Goal: Task Accomplishment & Management: Use online tool/utility

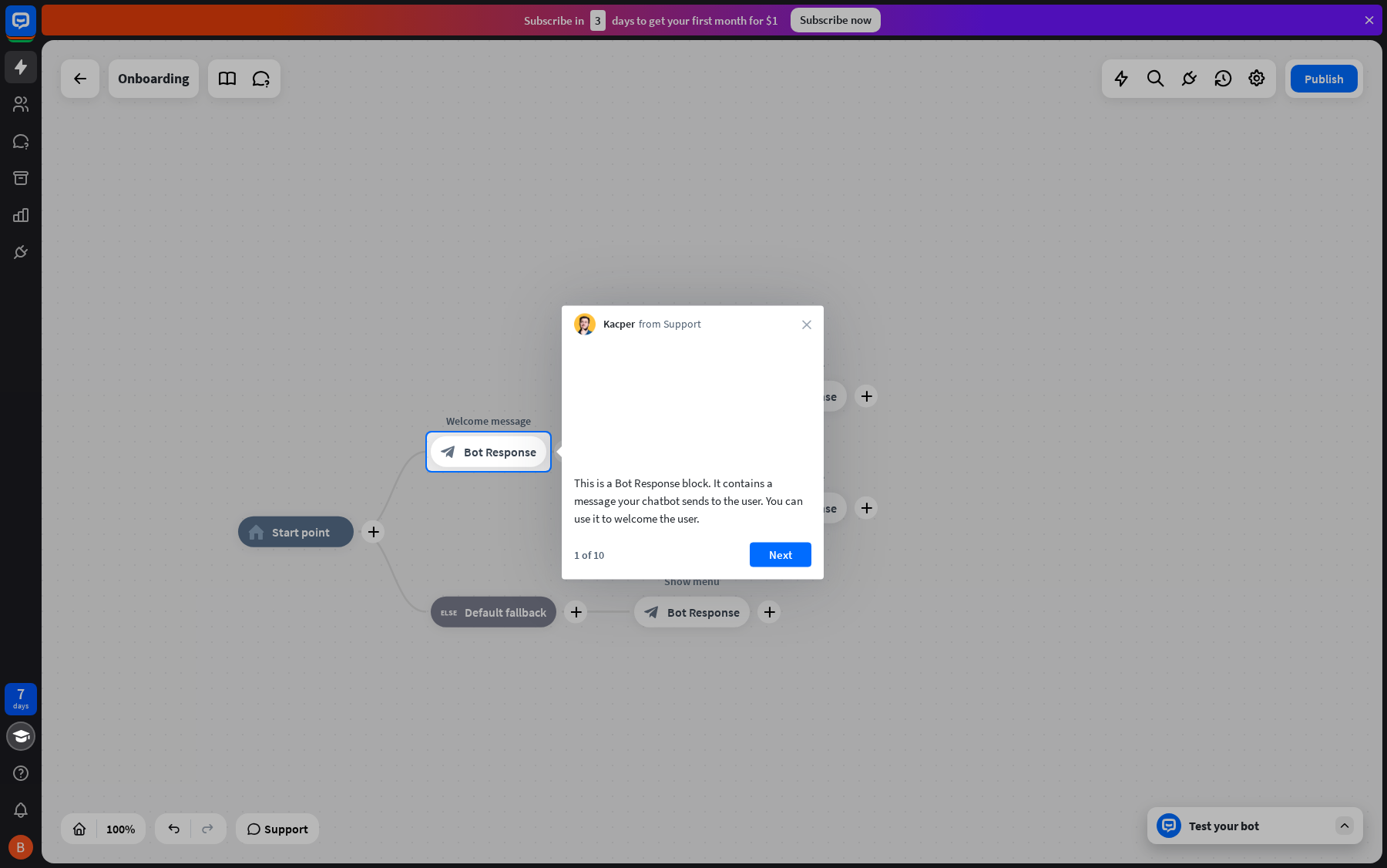
click at [783, 567] on button "Next" at bounding box center [780, 554] width 62 height 25
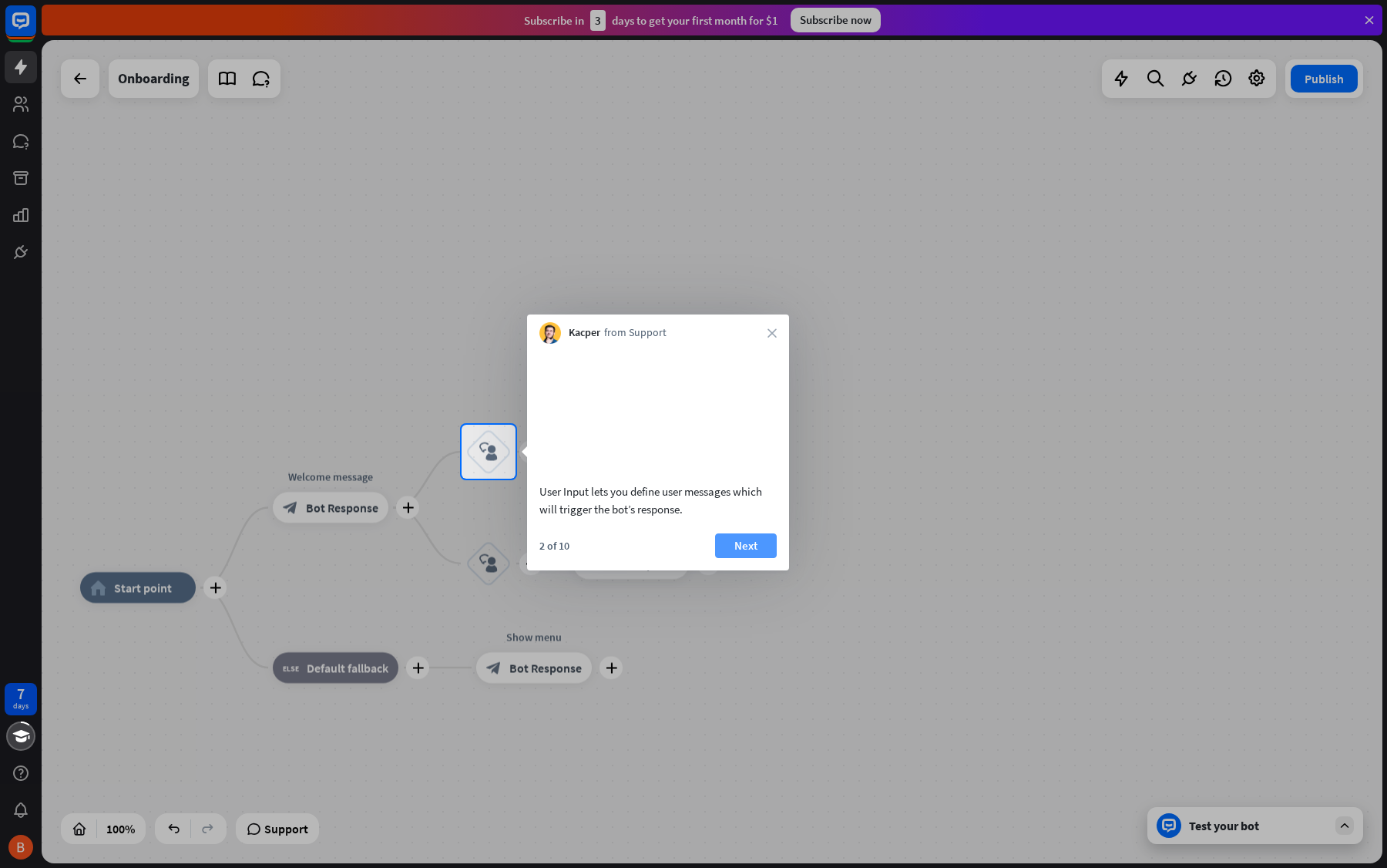
click at [740, 558] on button "Next" at bounding box center [745, 546] width 62 height 25
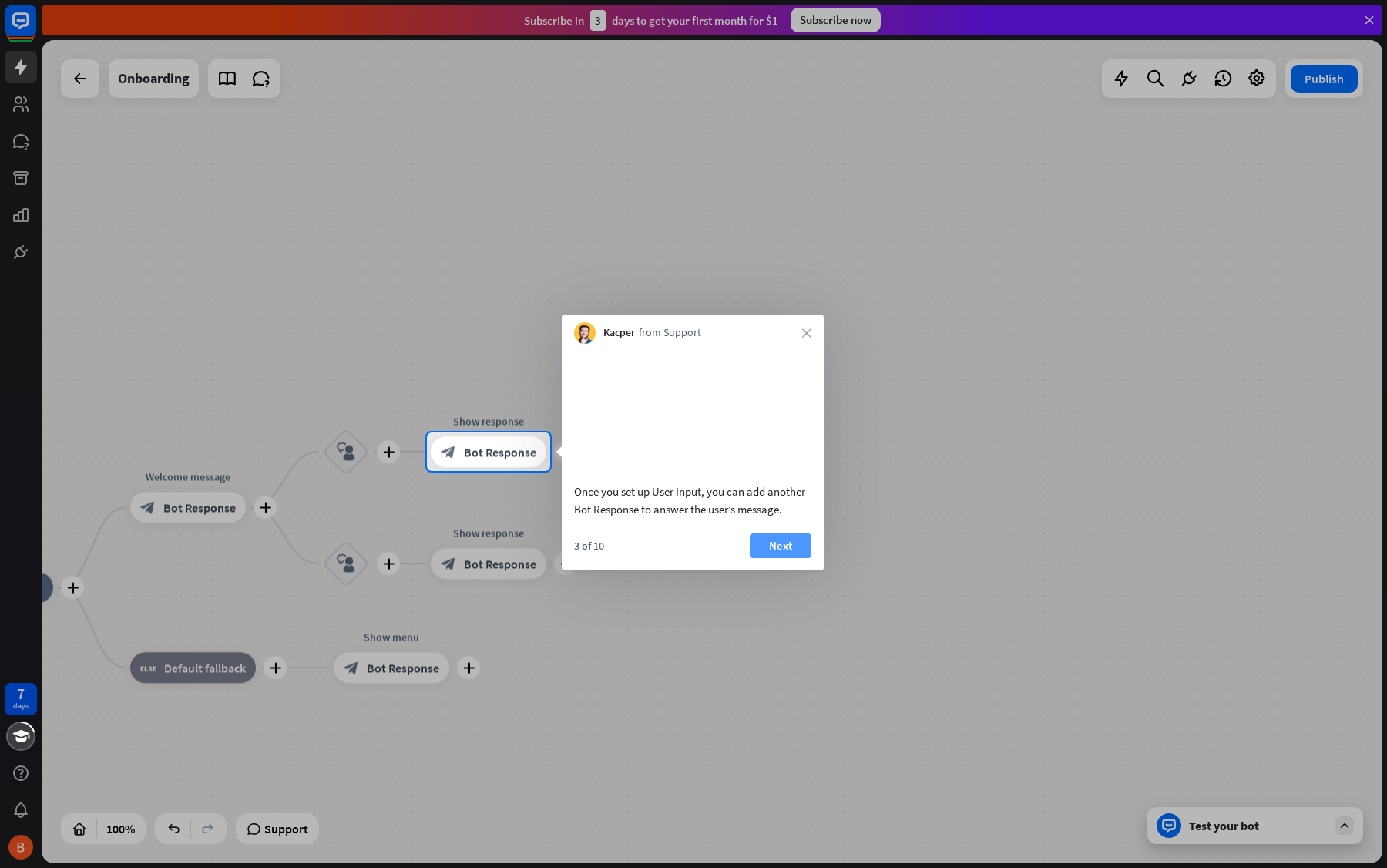
click at [778, 558] on button "Next" at bounding box center [780, 546] width 62 height 25
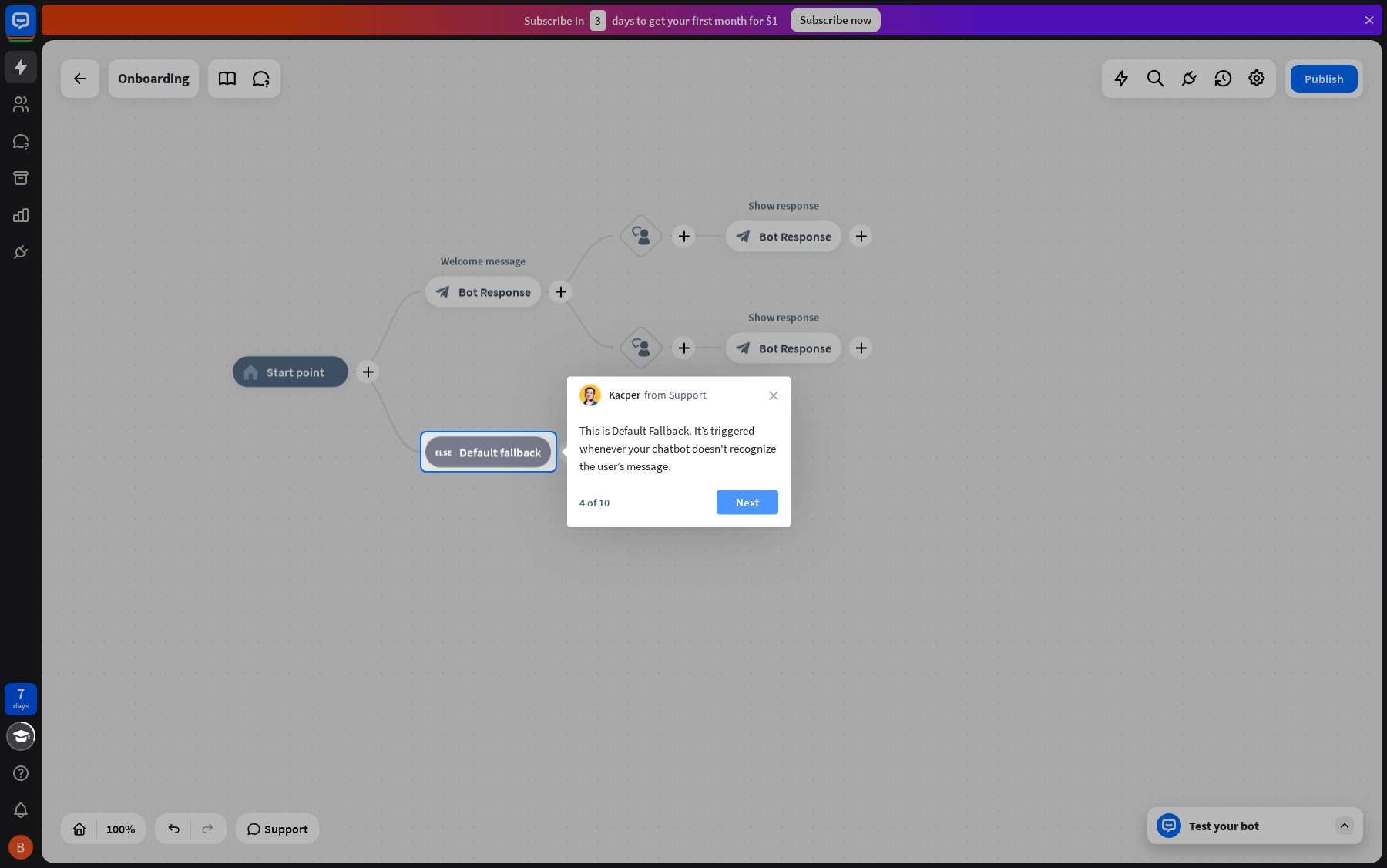
click at [746, 513] on button "Next" at bounding box center [747, 503] width 62 height 25
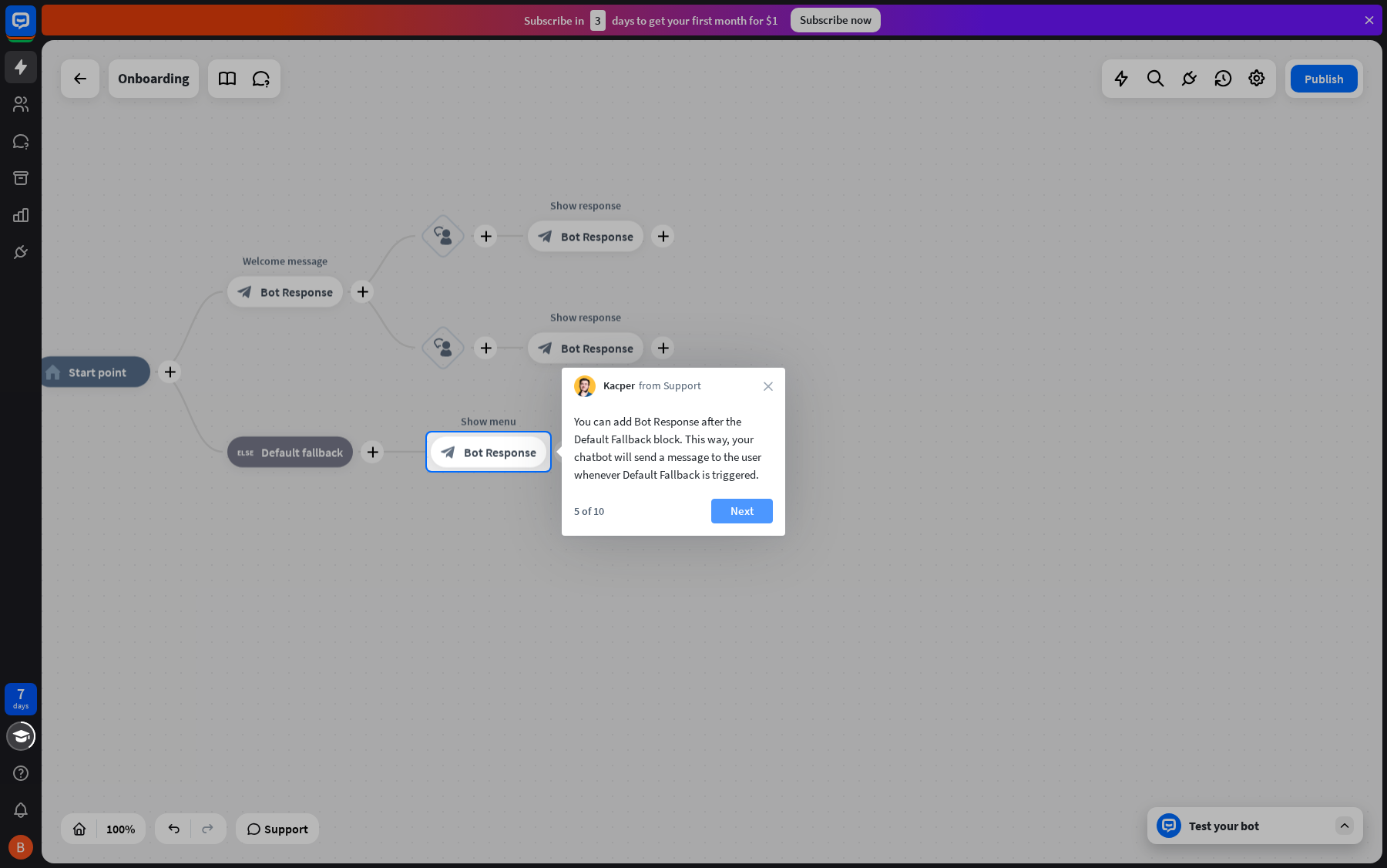
click at [752, 513] on button "Next" at bounding box center [742, 511] width 62 height 25
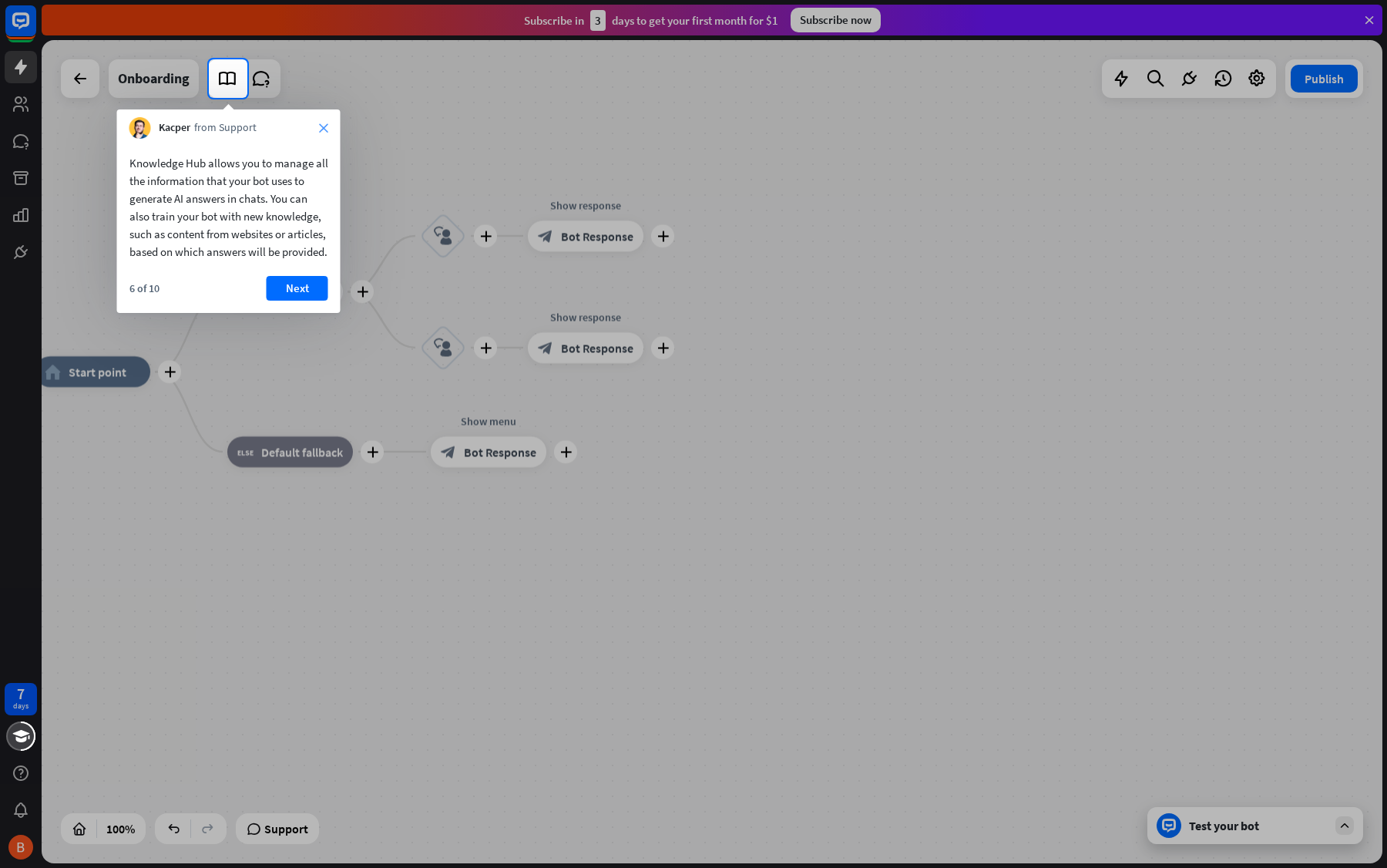
click at [325, 125] on icon "close" at bounding box center [324, 128] width 10 height 10
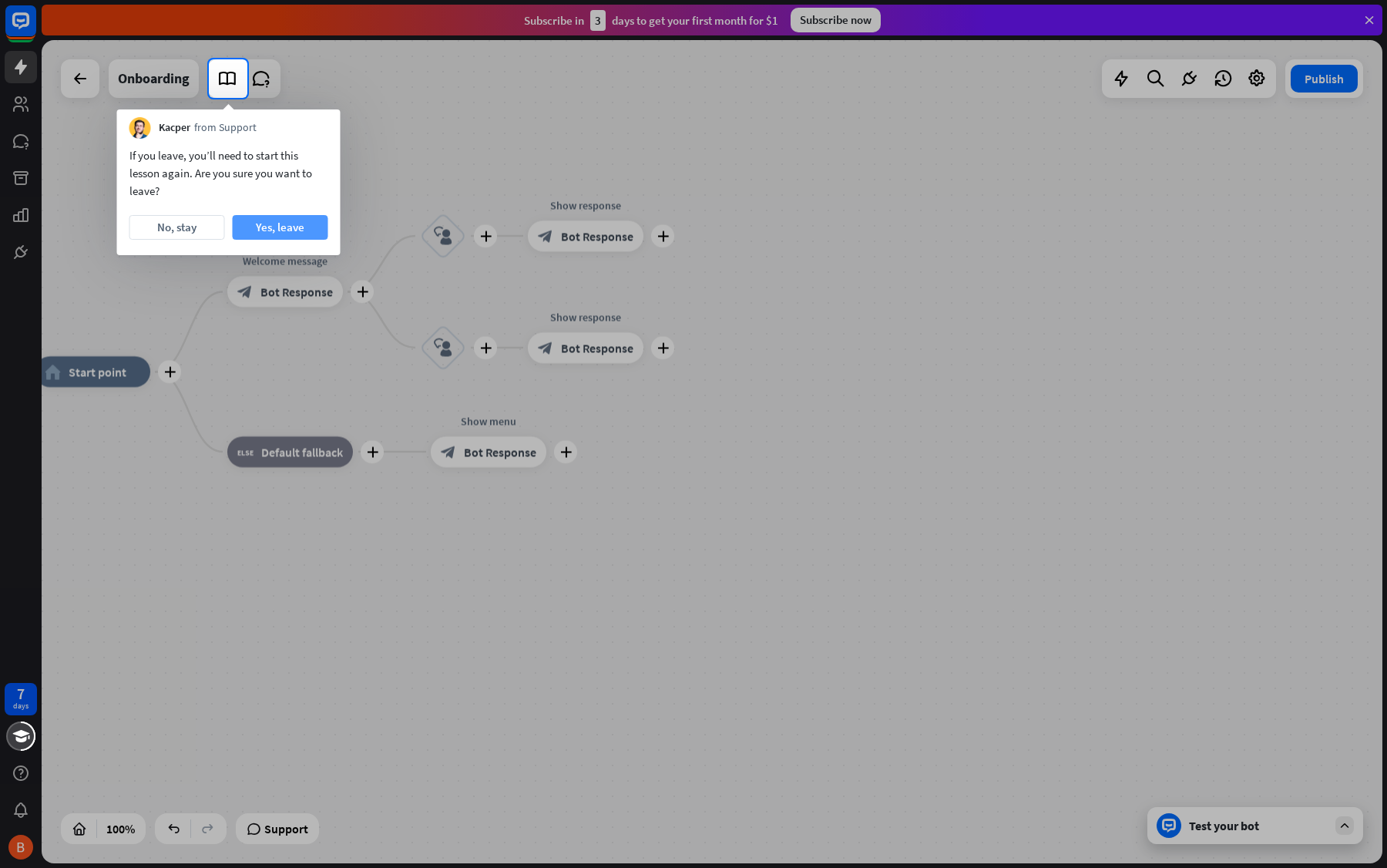
click at [281, 236] on button "Yes, leave" at bounding box center [280, 227] width 96 height 25
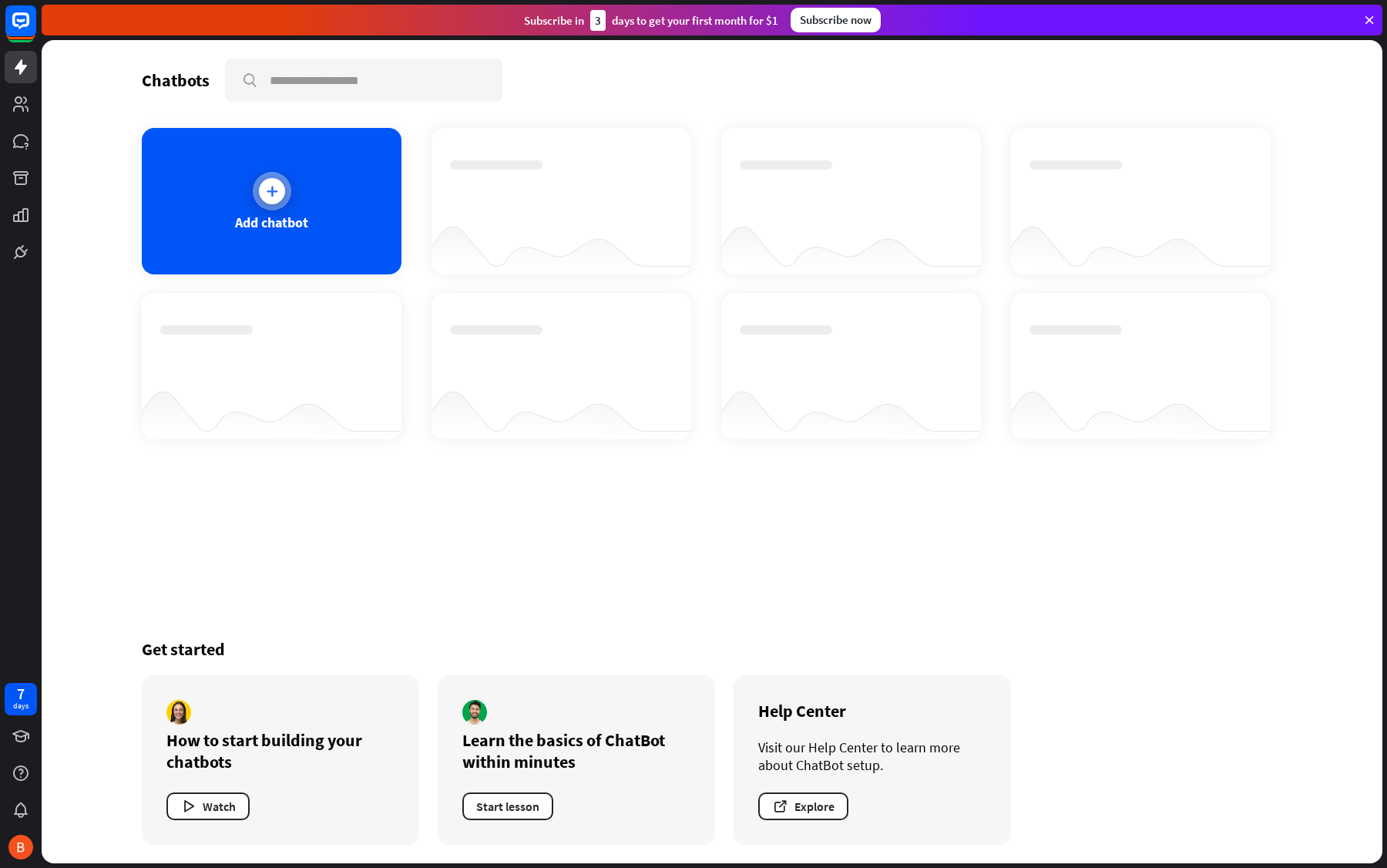
click at [271, 194] on icon at bounding box center [272, 191] width 15 height 15
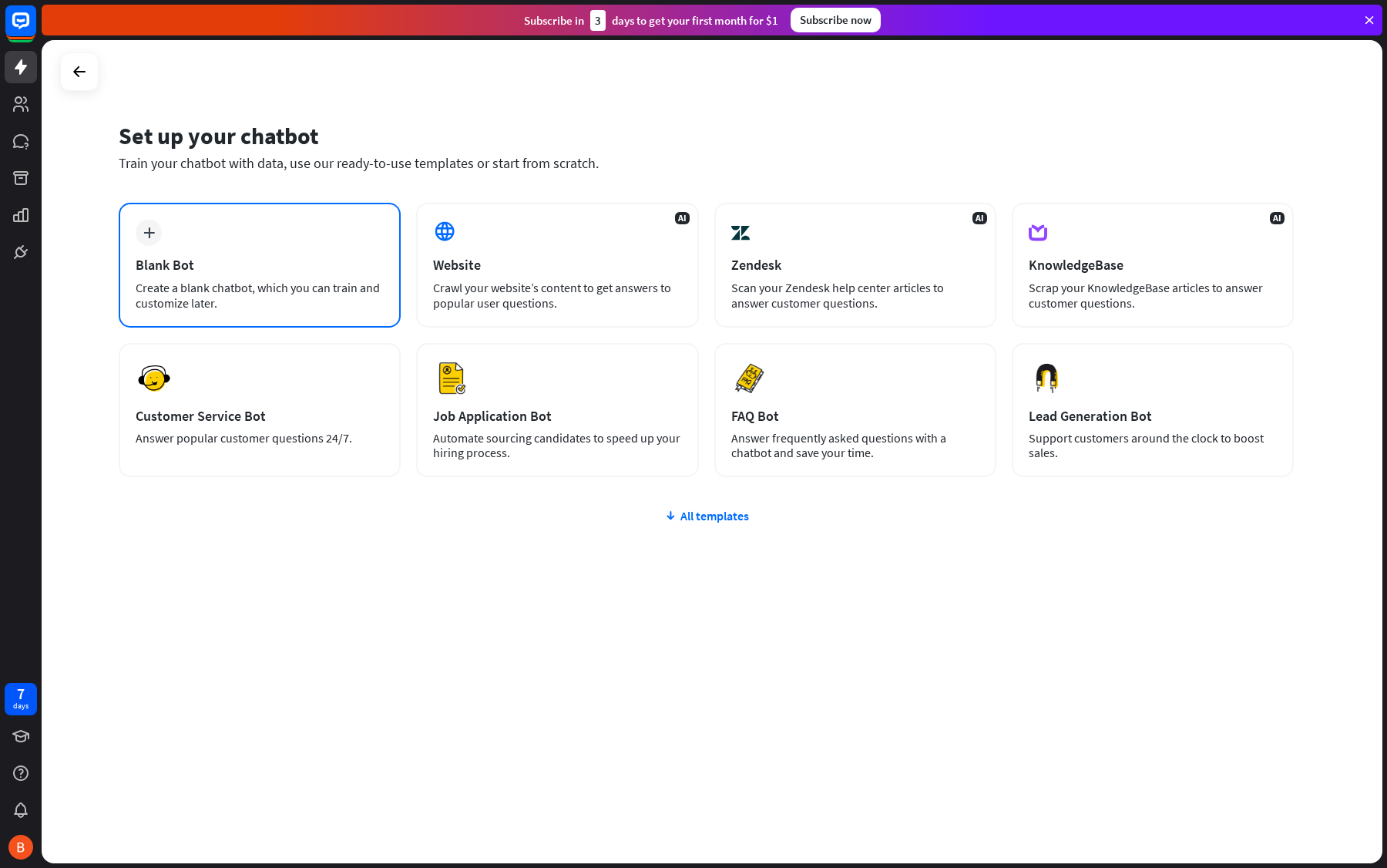
click at [296, 277] on div "plus Blank Bot Create a blank chatbot, which you can train and customize later." at bounding box center [260, 264] width 282 height 125
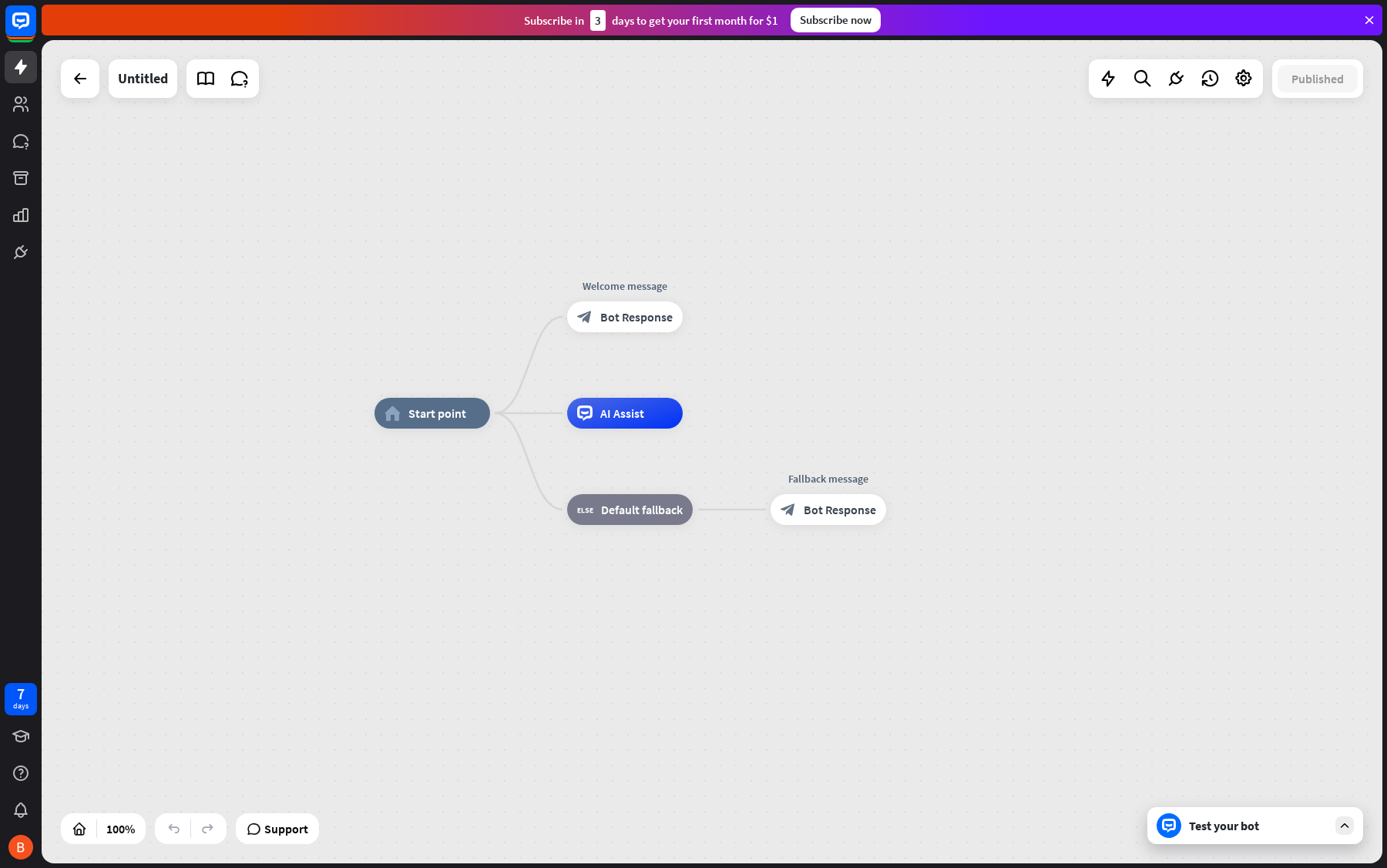
drag, startPoint x: 709, startPoint y: 394, endPoint x: 774, endPoint y: 356, distance: 75.3
click at [774, 356] on div "home_2 Start point Welcome message block_bot_response Bot Response AI Assist bl…" at bounding box center [712, 452] width 1341 height 823
click at [703, 318] on icon "plus" at bounding box center [703, 317] width 11 height 10
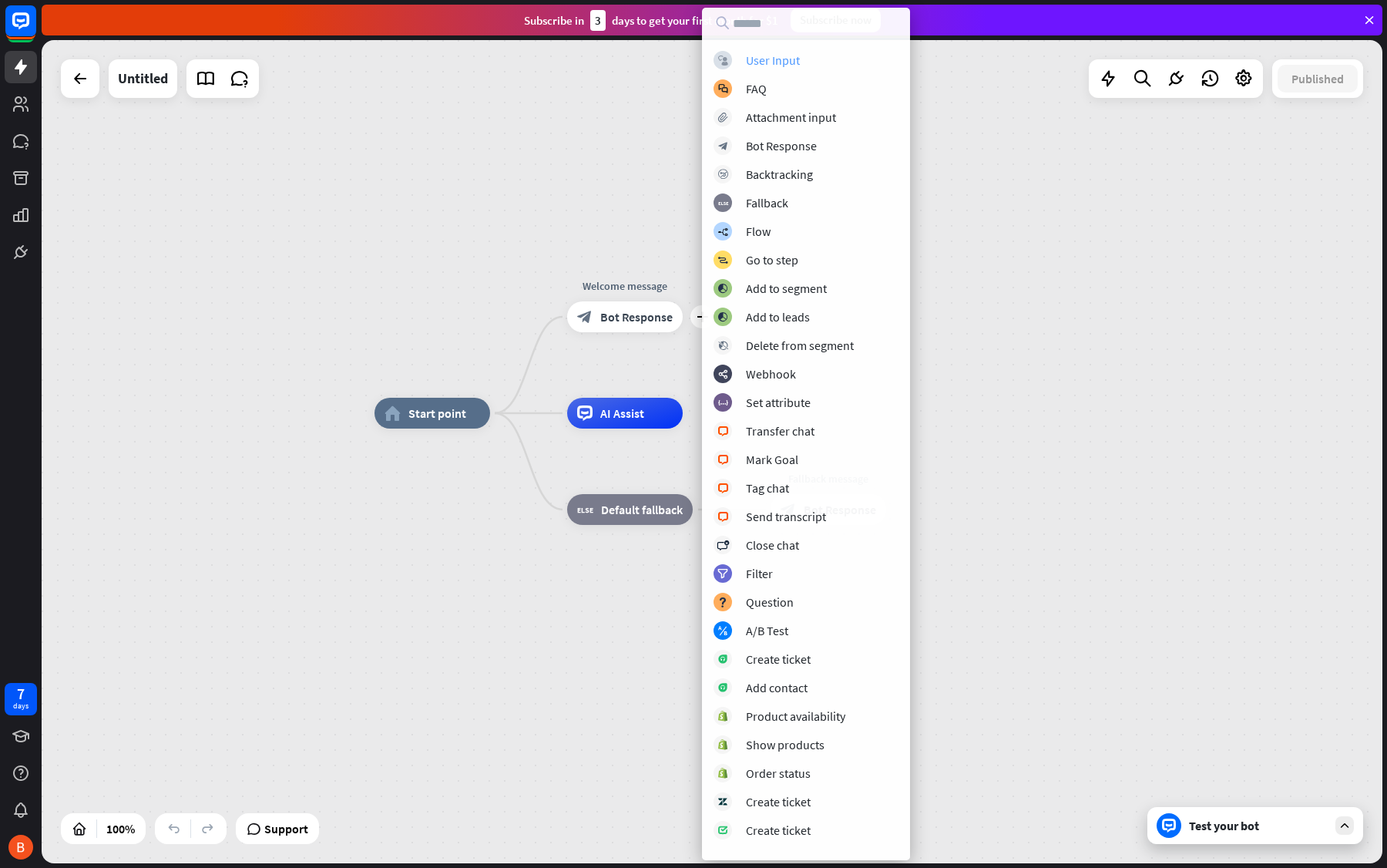
click at [785, 65] on div "User Input" at bounding box center [773, 60] width 54 height 15
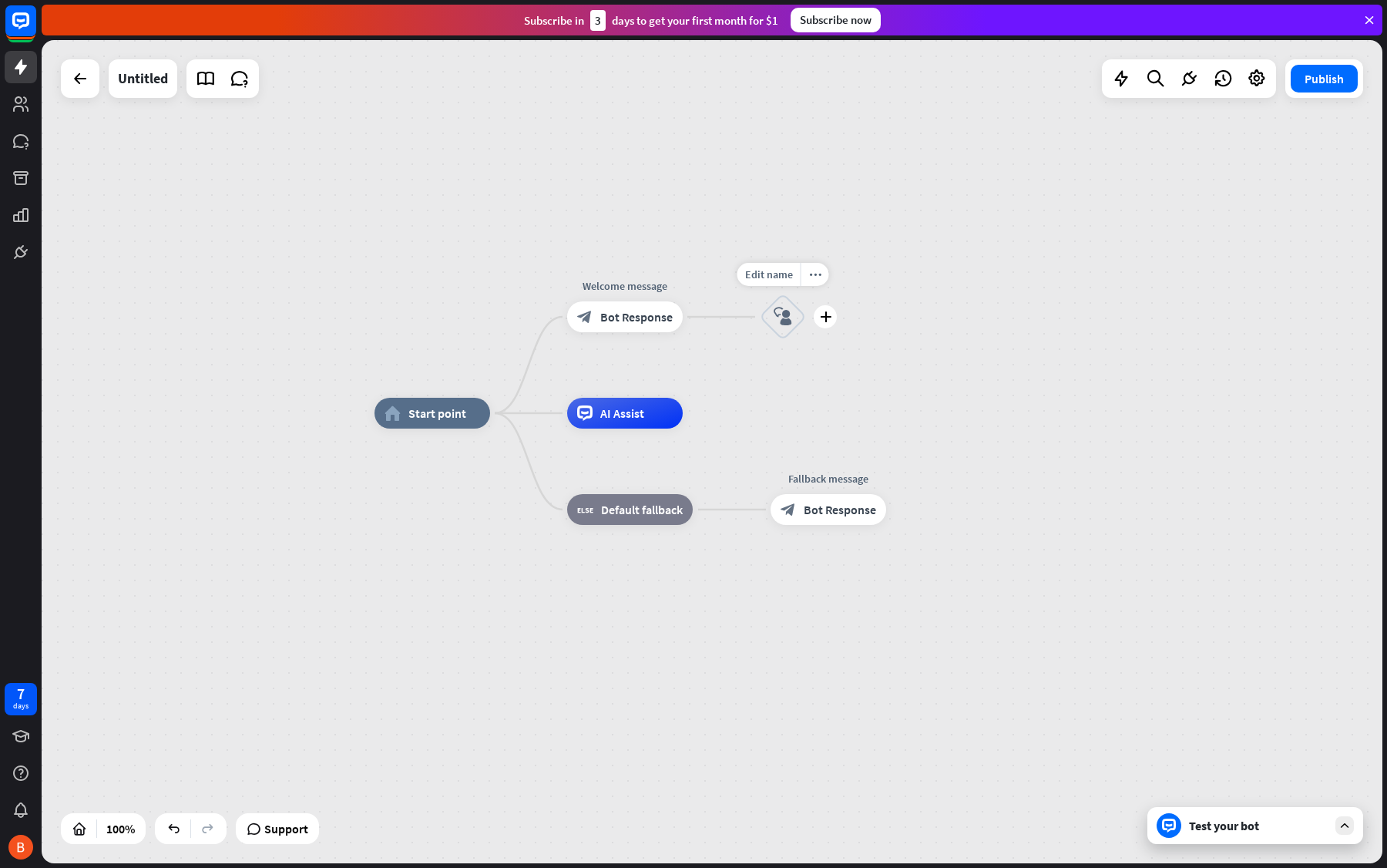
click at [792, 318] on icon "block_user_input" at bounding box center [782, 316] width 18 height 18
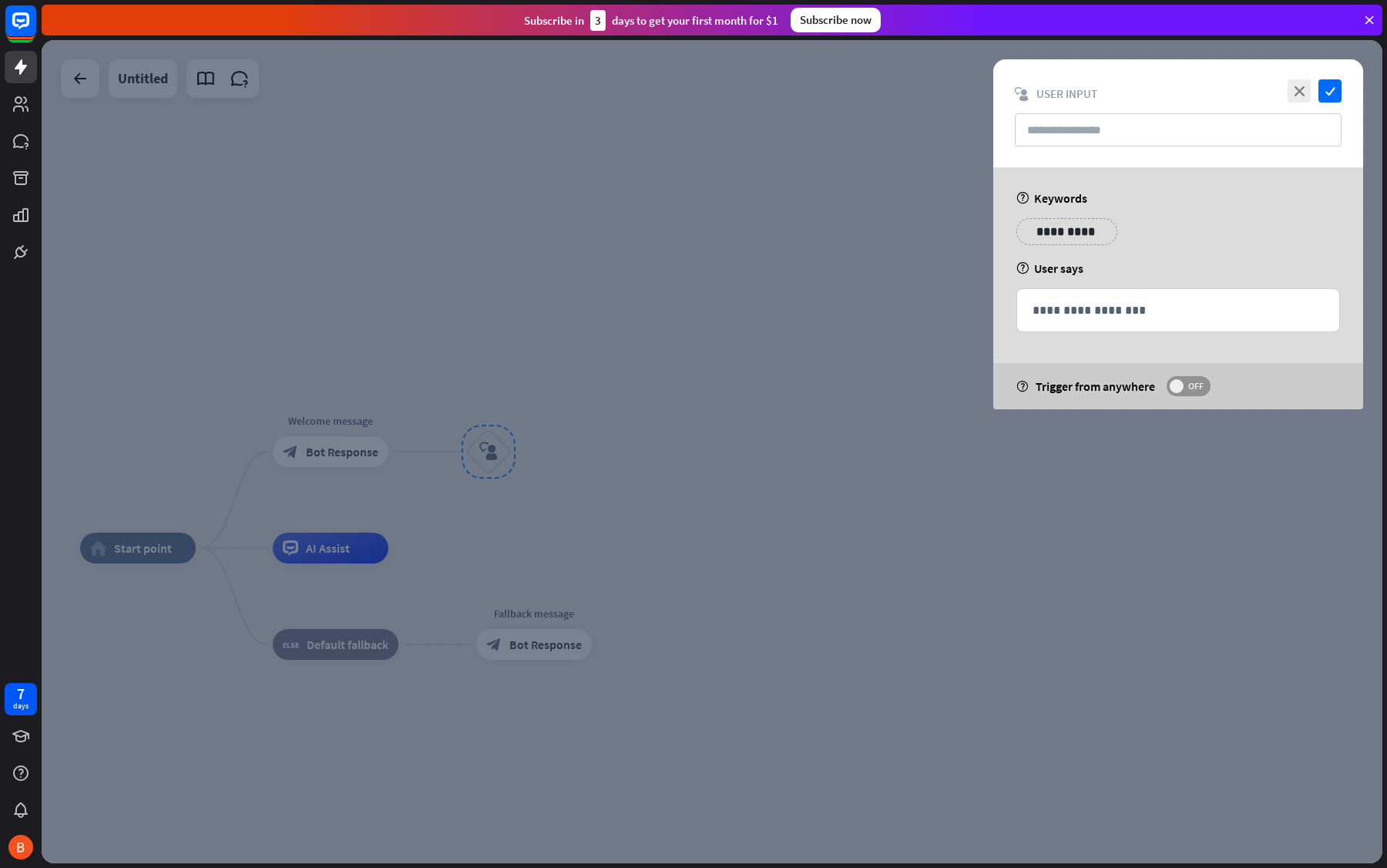
click at [1185, 390] on span "OFF" at bounding box center [1195, 386] width 24 height 12
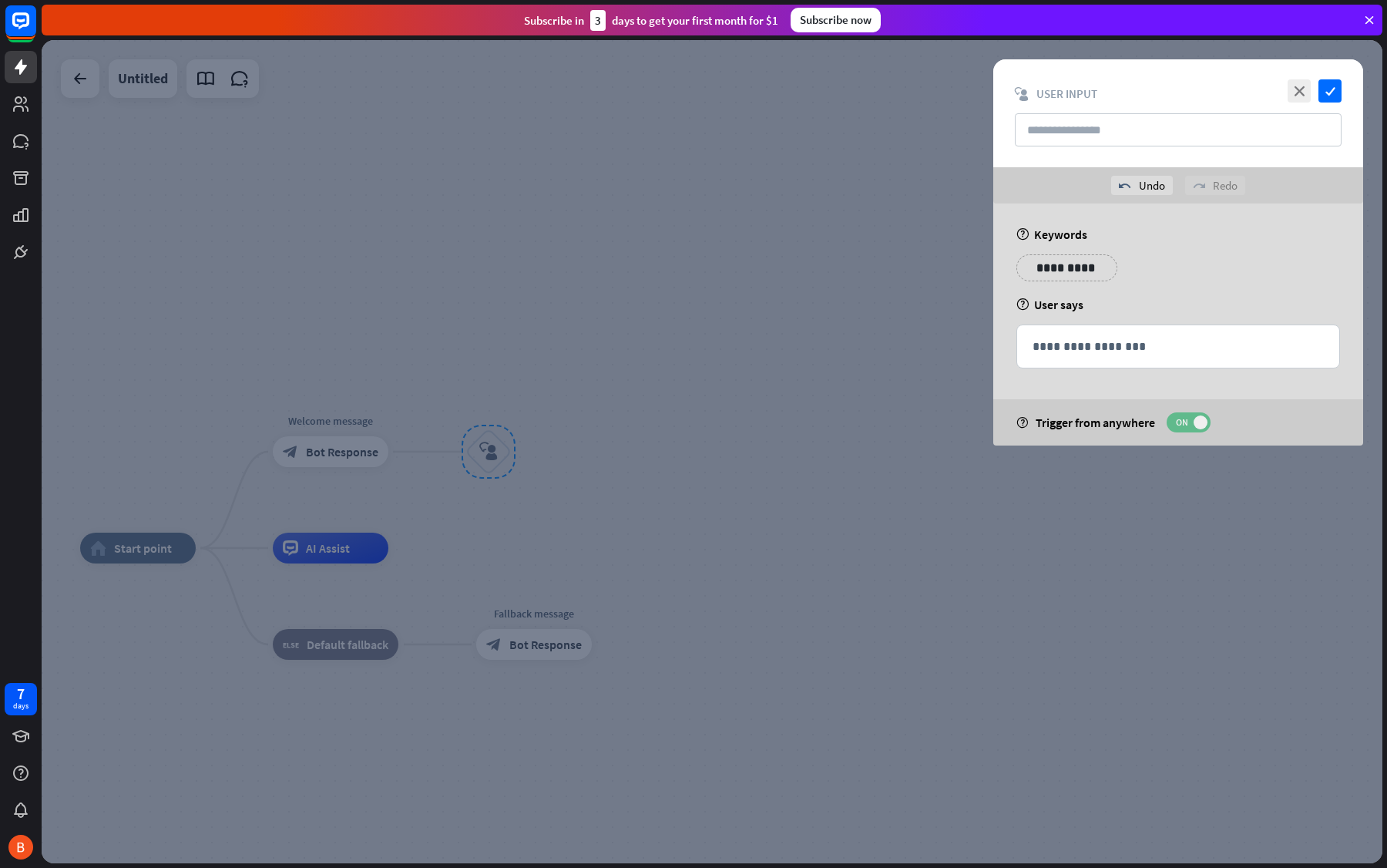
click at [1185, 425] on span "ON" at bounding box center [1182, 422] width 24 height 12
click at [1297, 90] on icon "close" at bounding box center [1300, 90] width 23 height 23
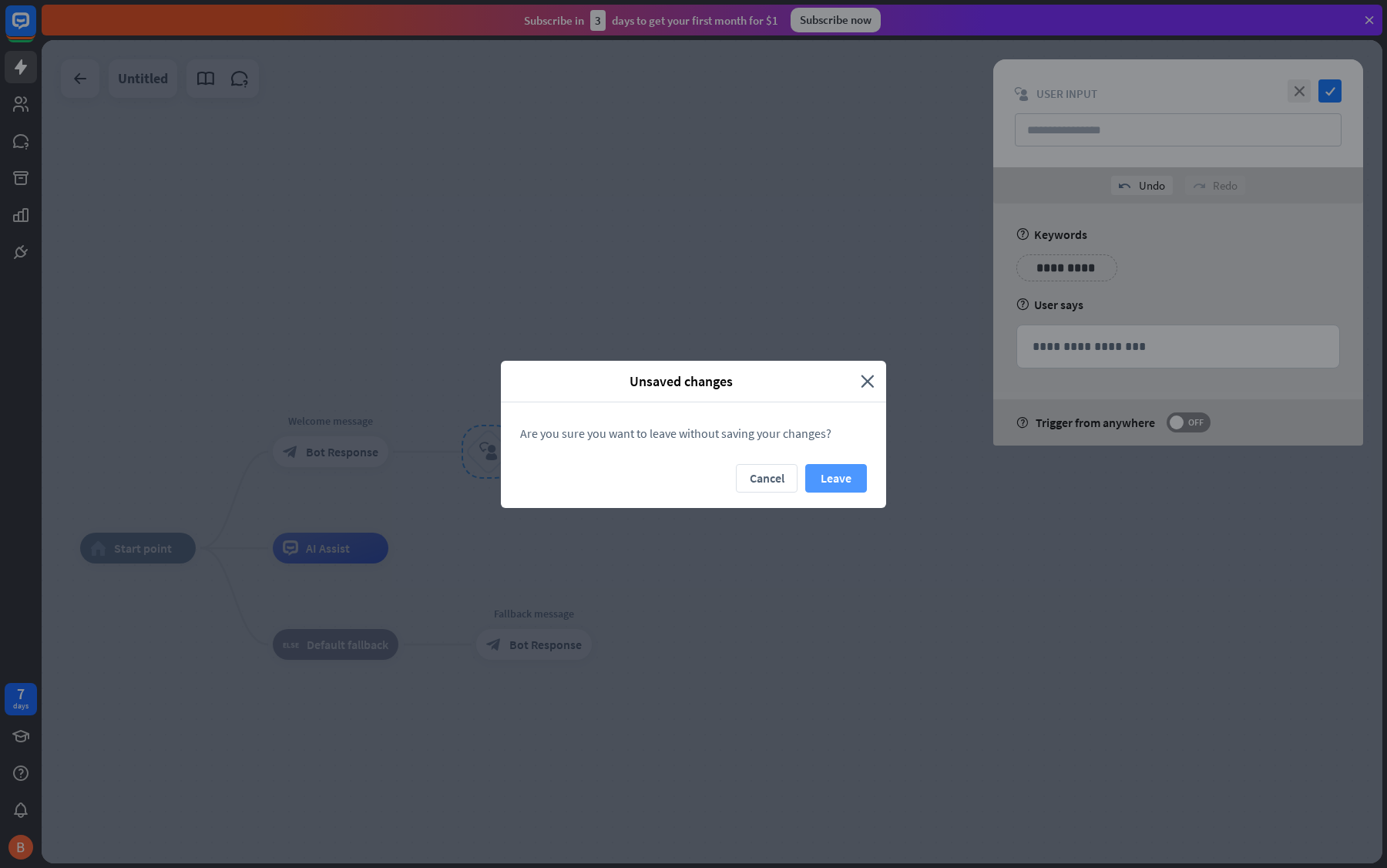
click at [829, 487] on button "Leave" at bounding box center [836, 478] width 62 height 29
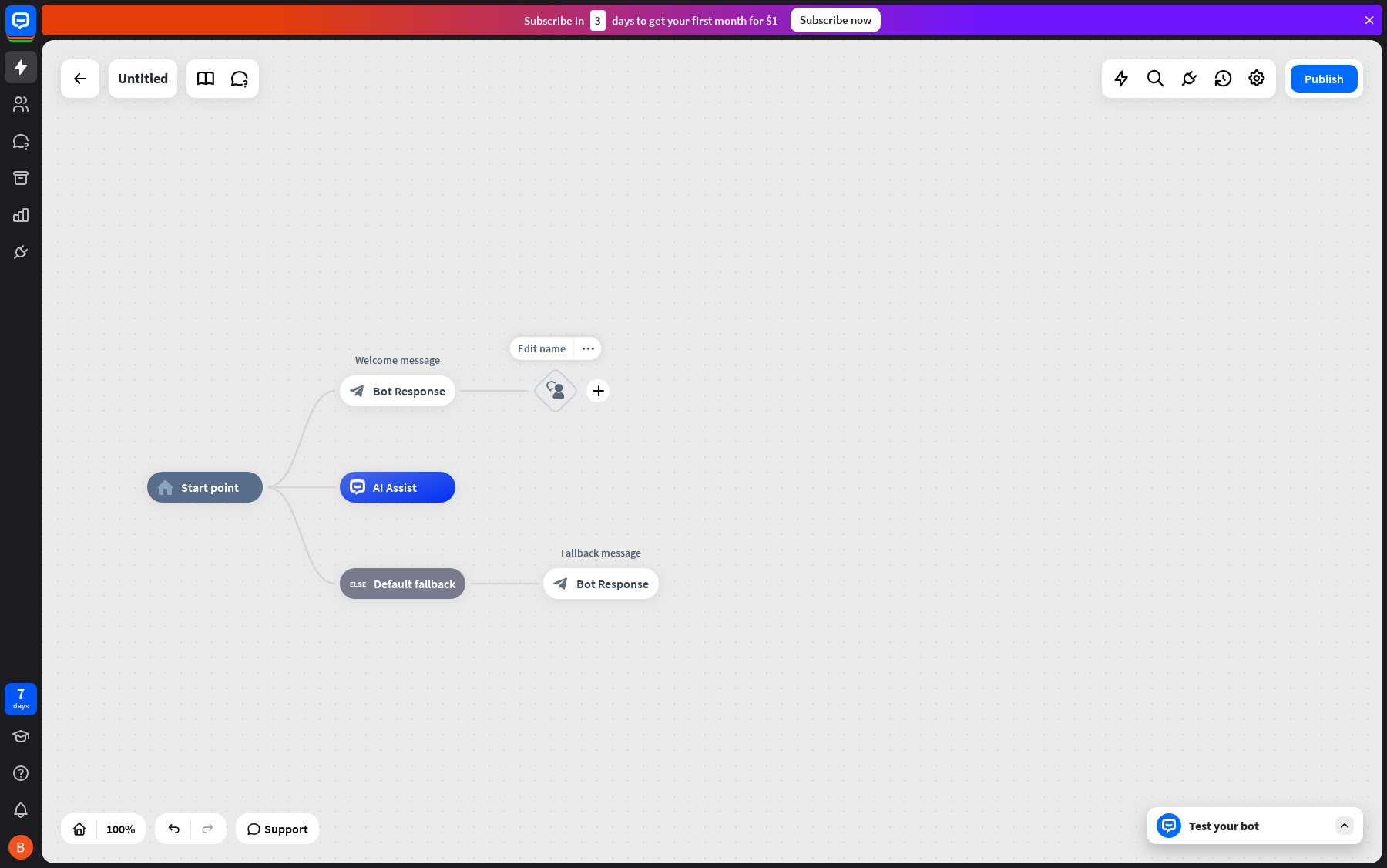
drag, startPoint x: 439, startPoint y: 474, endPoint x: 547, endPoint y: 373, distance: 147.9
click at [547, 373] on div "Edit name more_horiz plus block_user_input" at bounding box center [555, 391] width 47 height 47
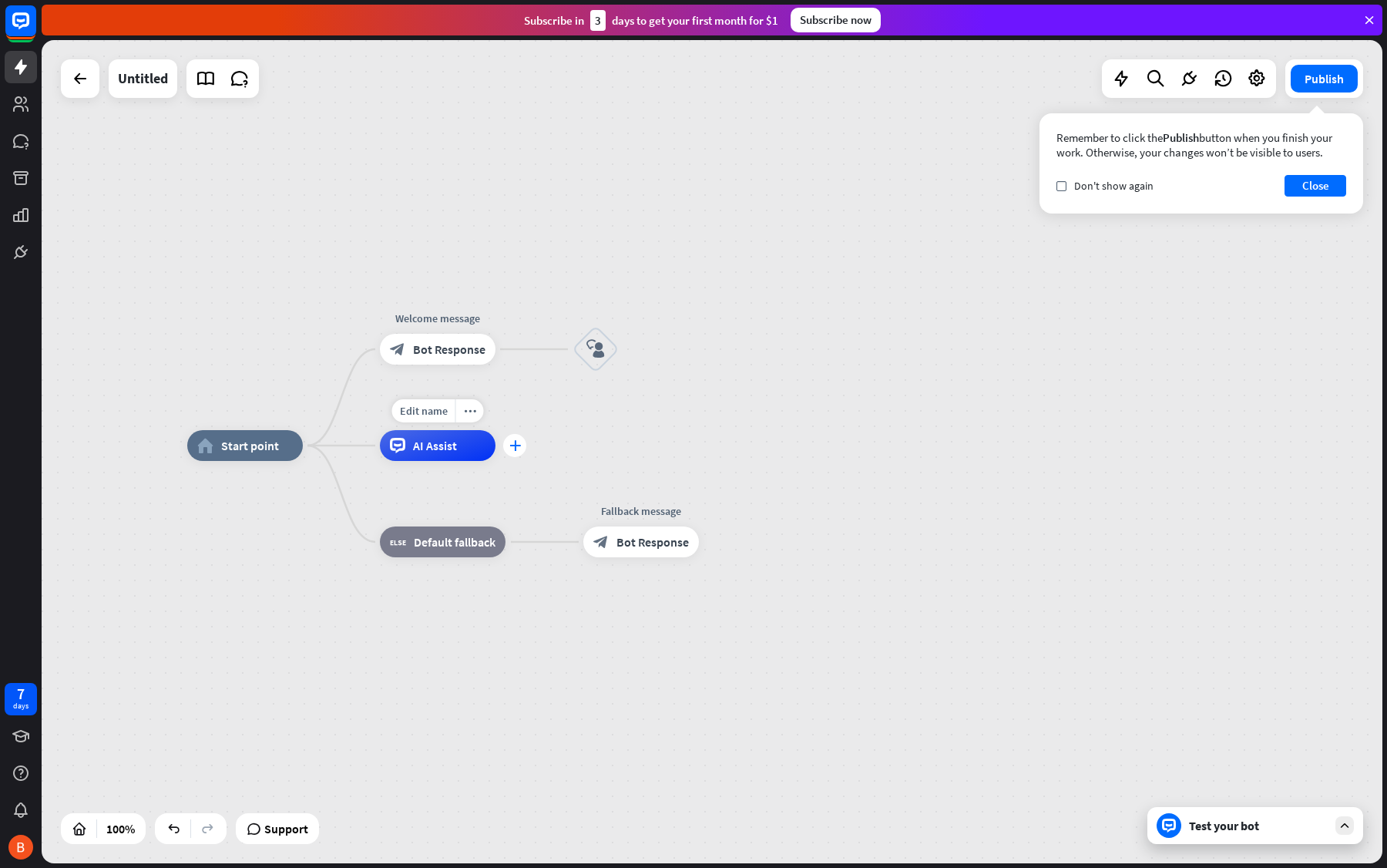
click at [522, 445] on div "plus" at bounding box center [514, 445] width 23 height 23
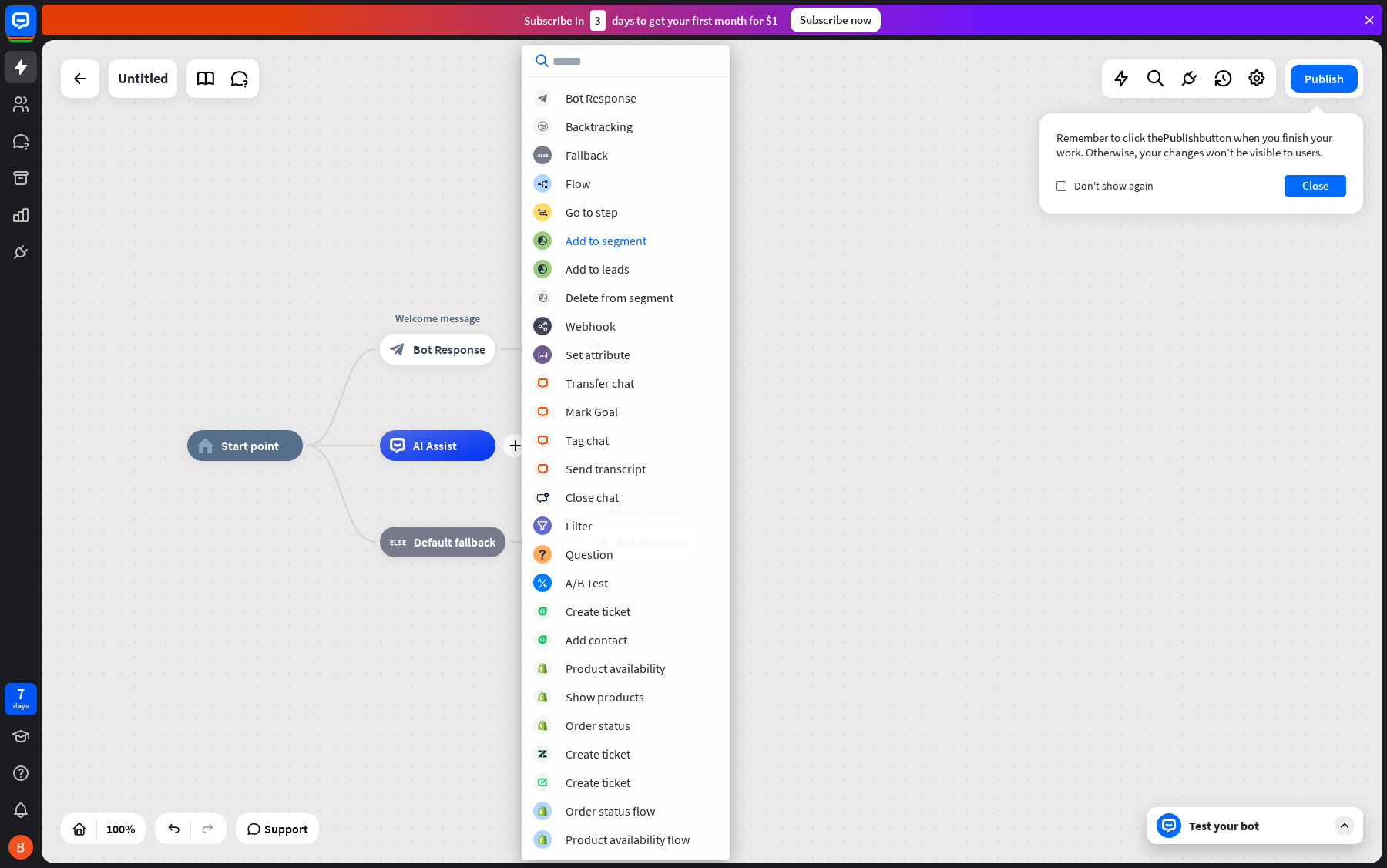
click at [752, 238] on div "home_2 Start point Welcome message block_bot_response Bot Response block_user_i…" at bounding box center [712, 452] width 1341 height 823
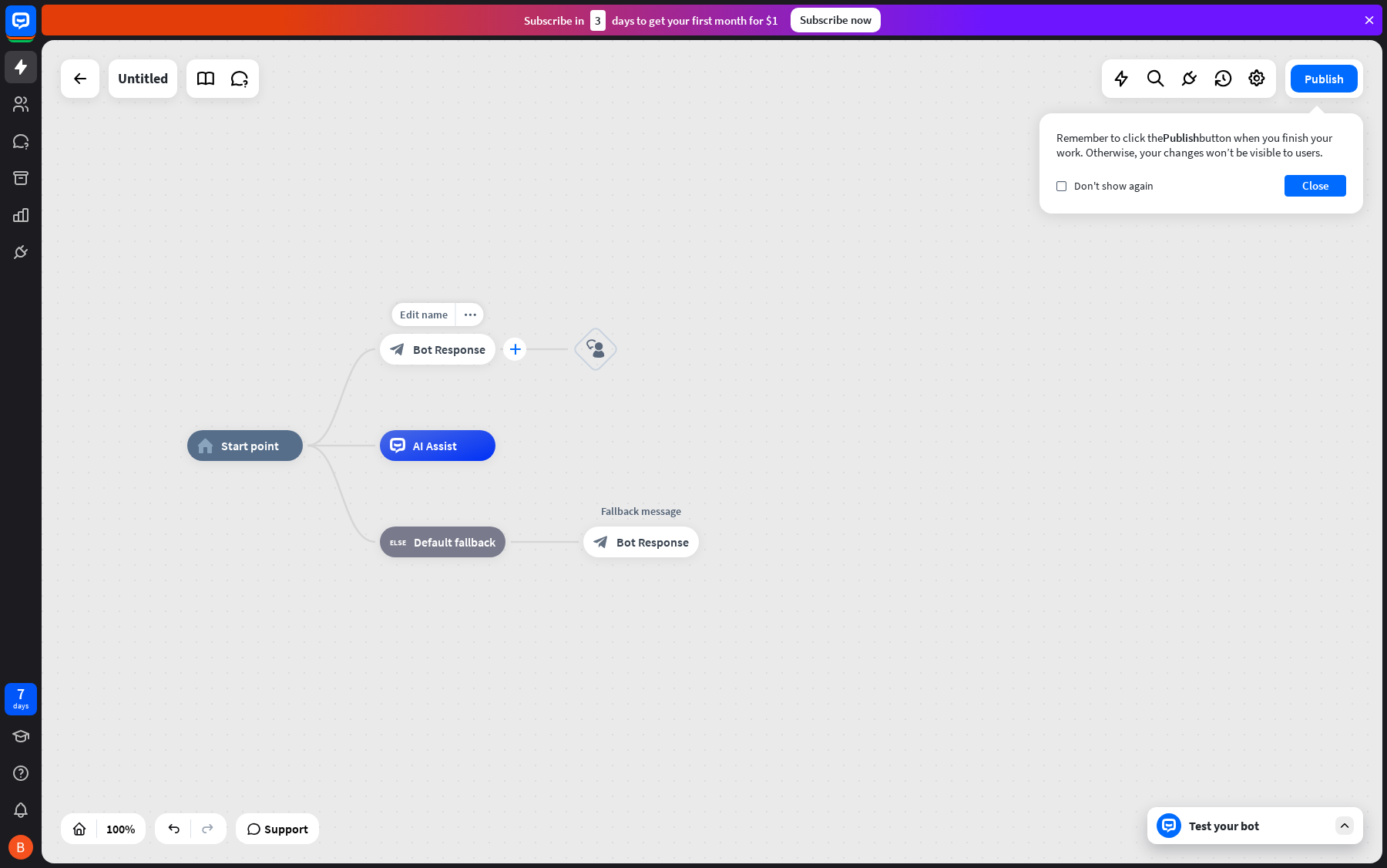
click at [511, 352] on icon "plus" at bounding box center [515, 349] width 11 height 10
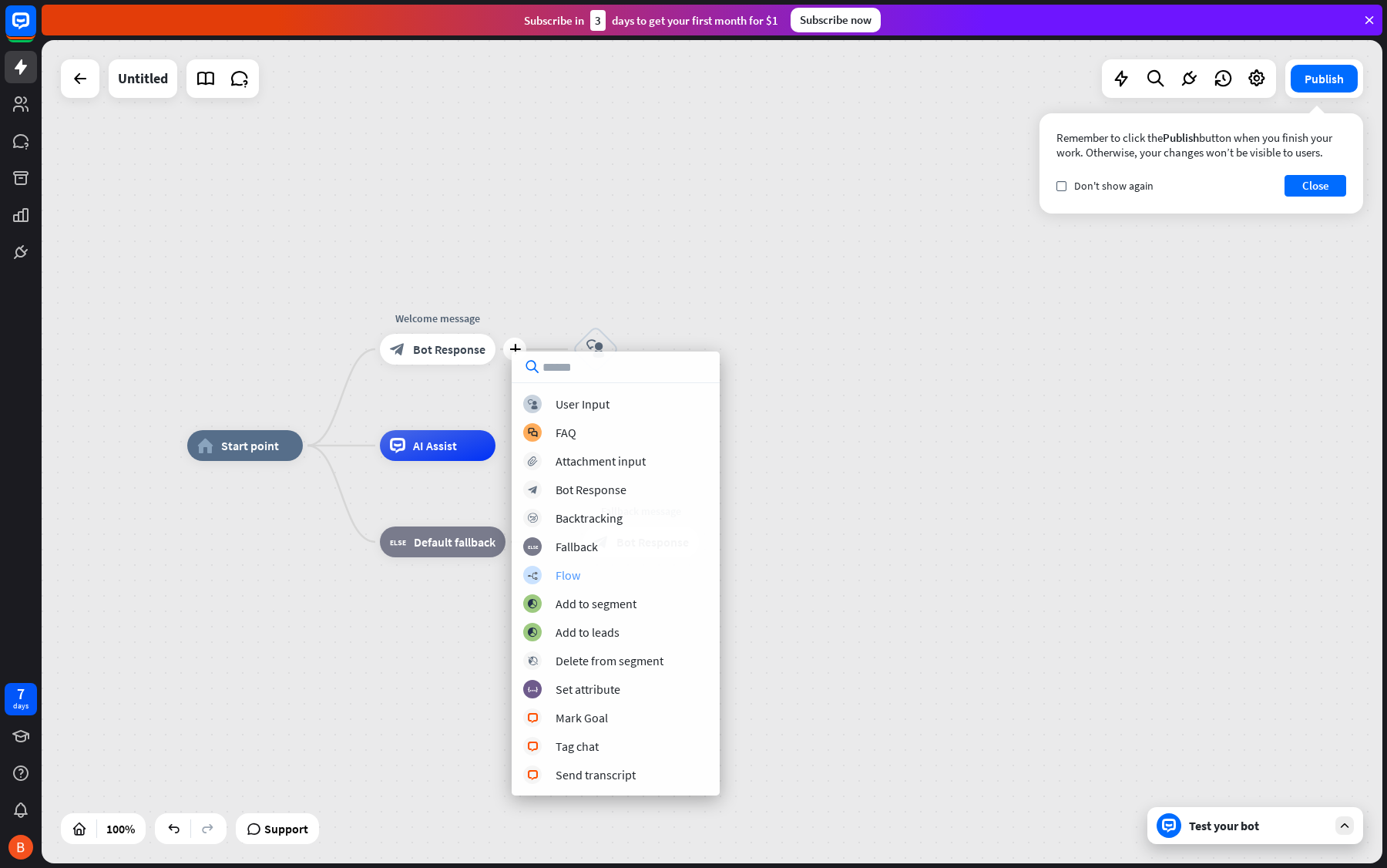
click at [573, 577] on div "Flow" at bounding box center [568, 575] width 25 height 15
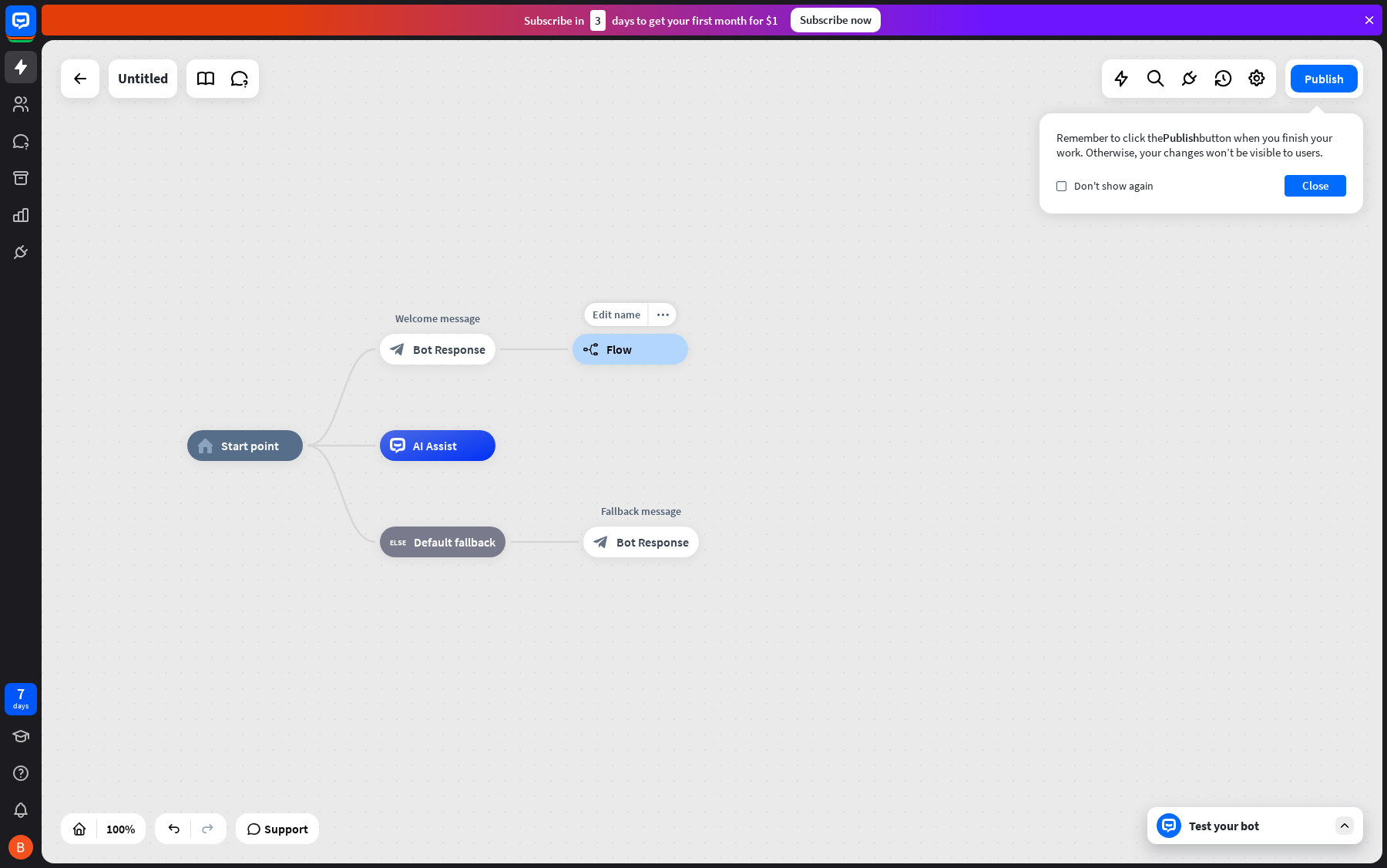
click at [621, 341] on span "Flow" at bounding box center [619, 349] width 26 height 15
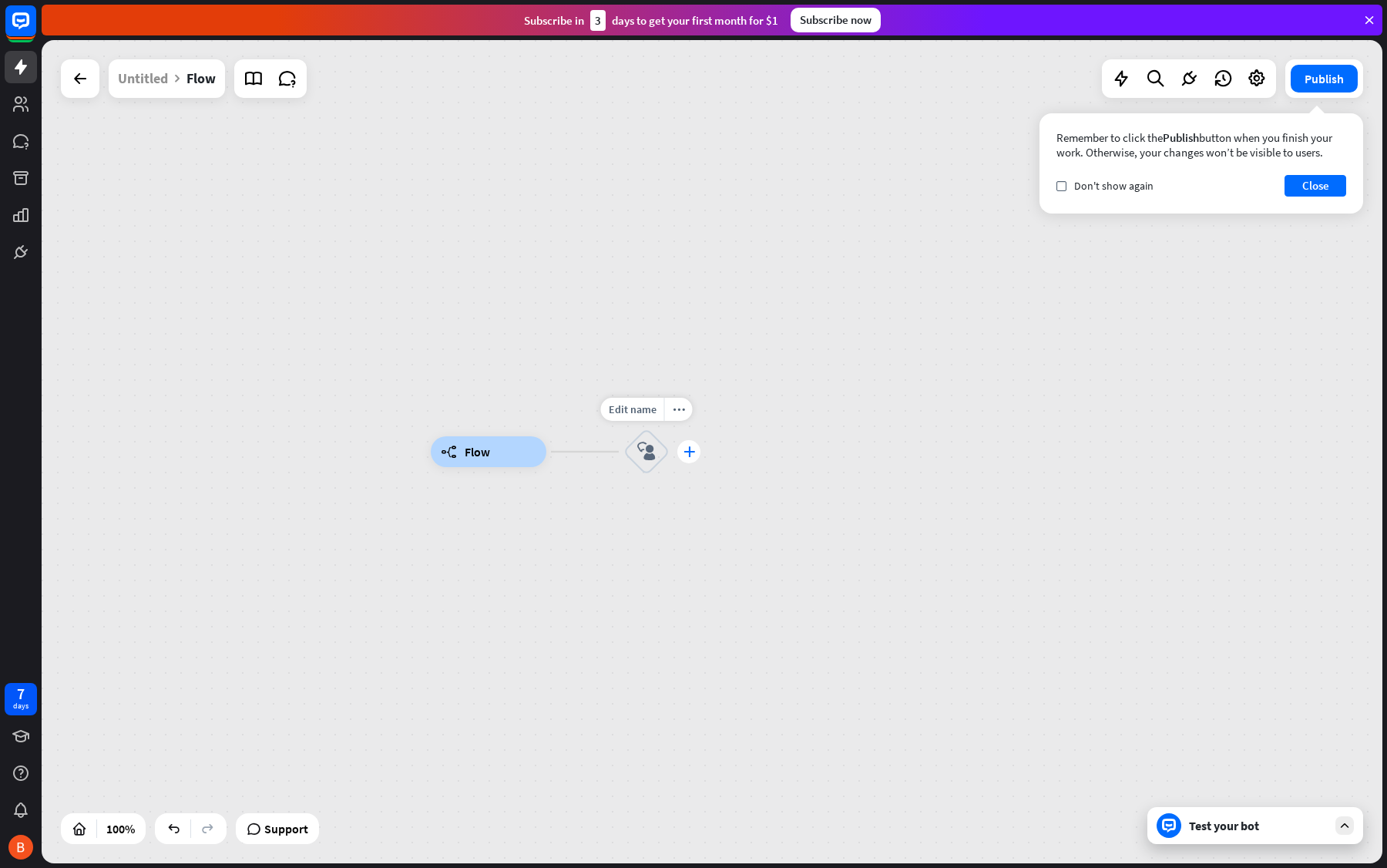
click at [693, 458] on div "plus" at bounding box center [689, 452] width 23 height 23
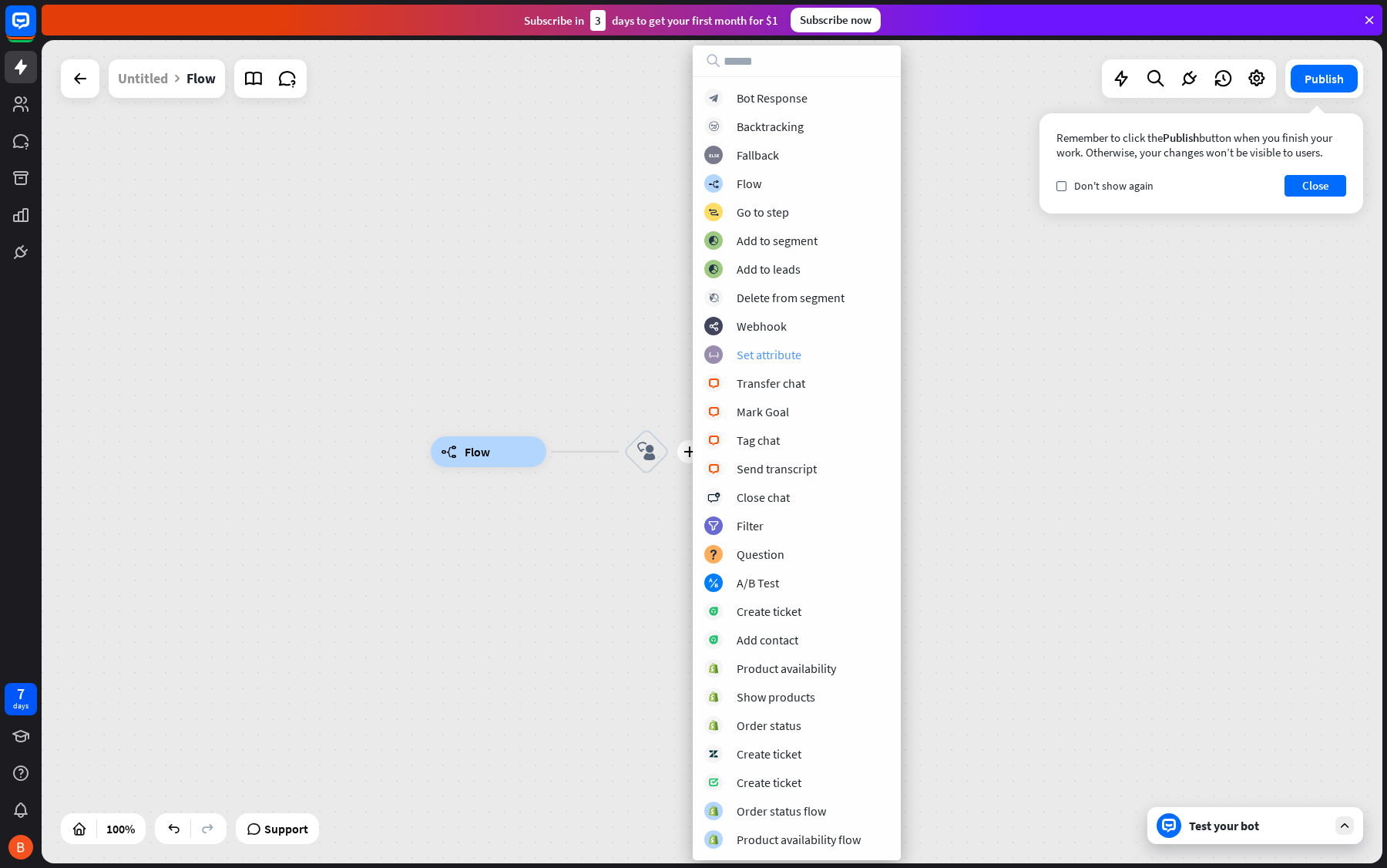
click at [755, 357] on div "Set attribute" at bounding box center [769, 355] width 65 height 15
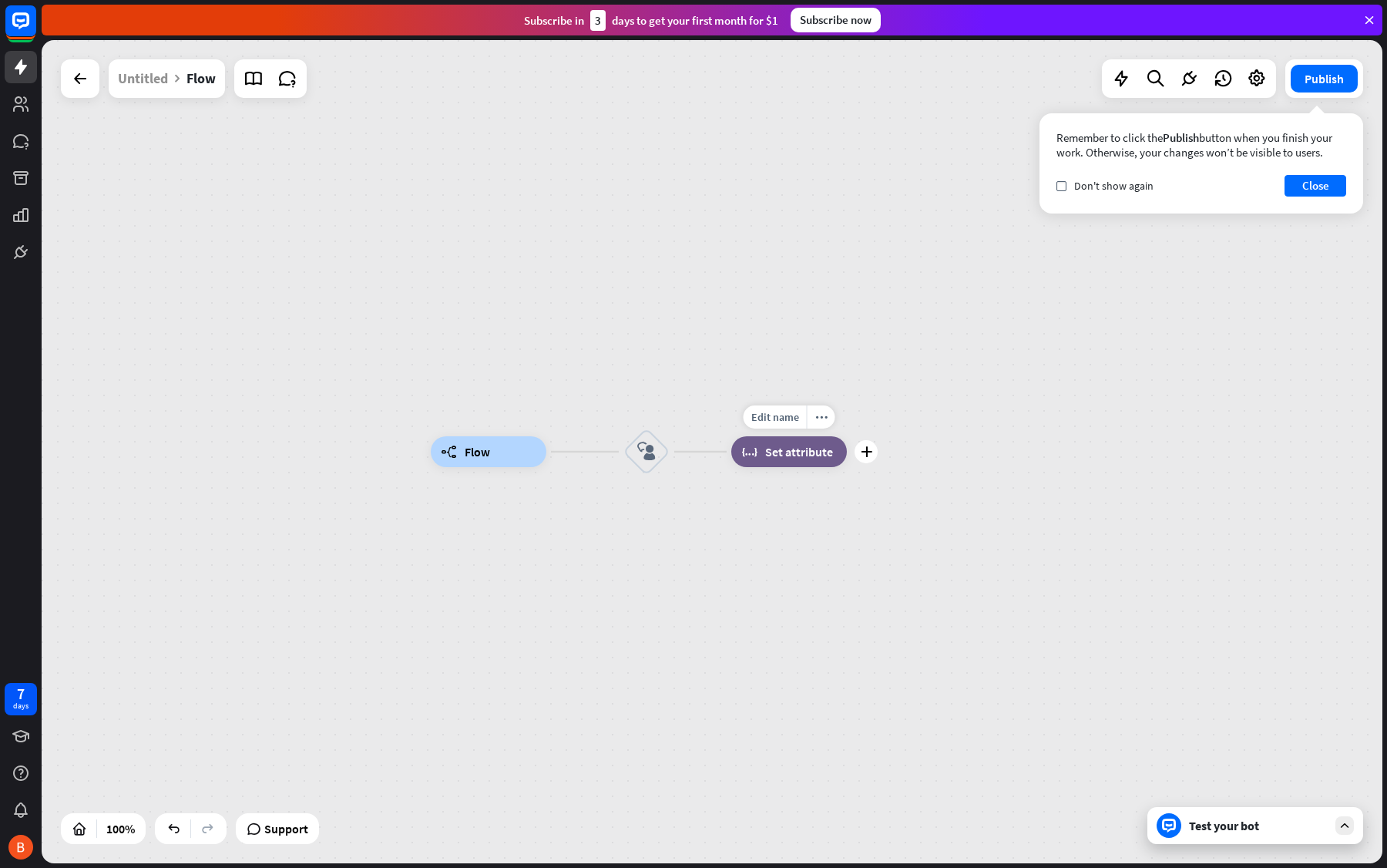
click at [766, 454] on span "Set attribute" at bounding box center [799, 452] width 67 height 15
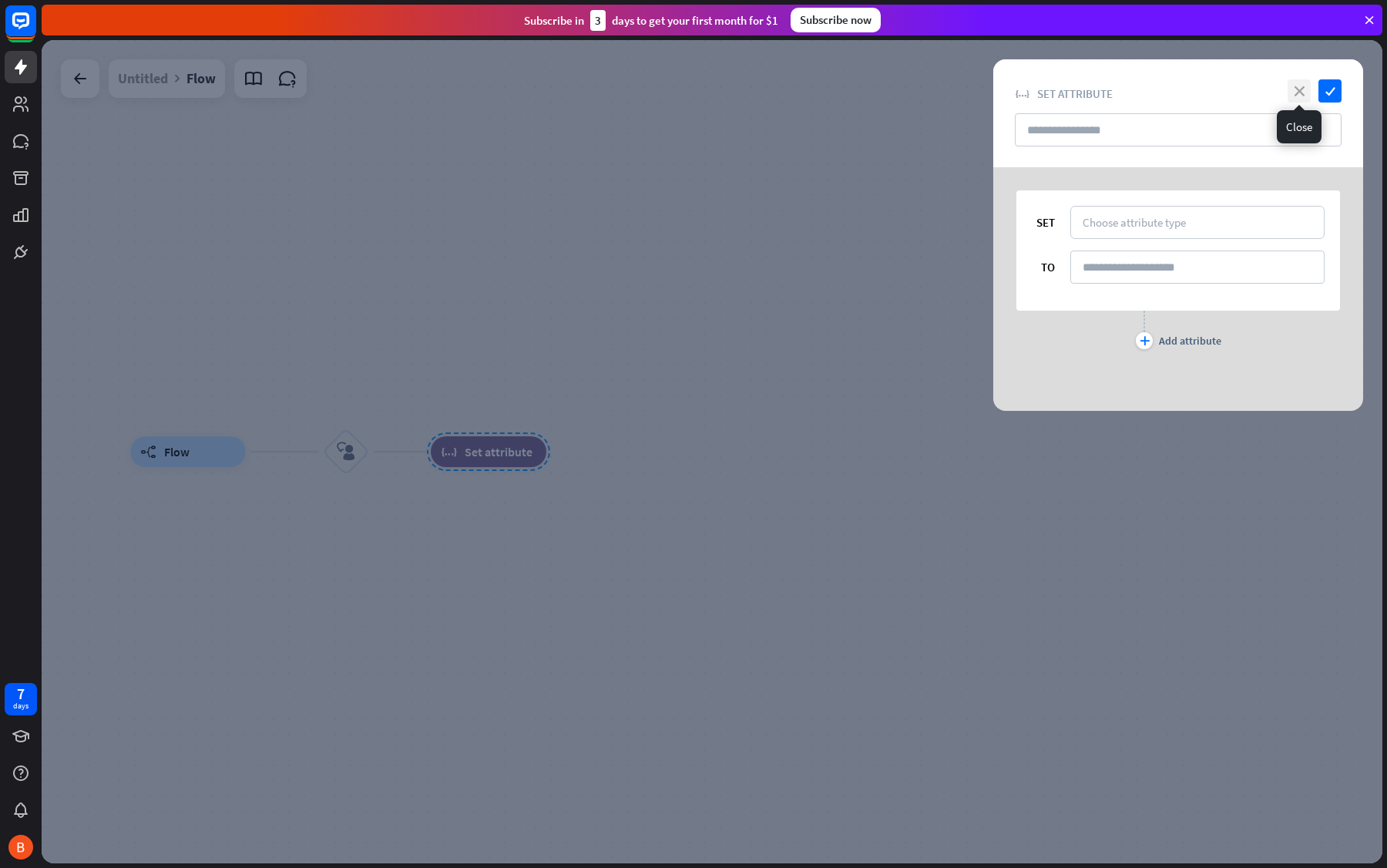
click at [1303, 91] on icon "close" at bounding box center [1300, 90] width 23 height 23
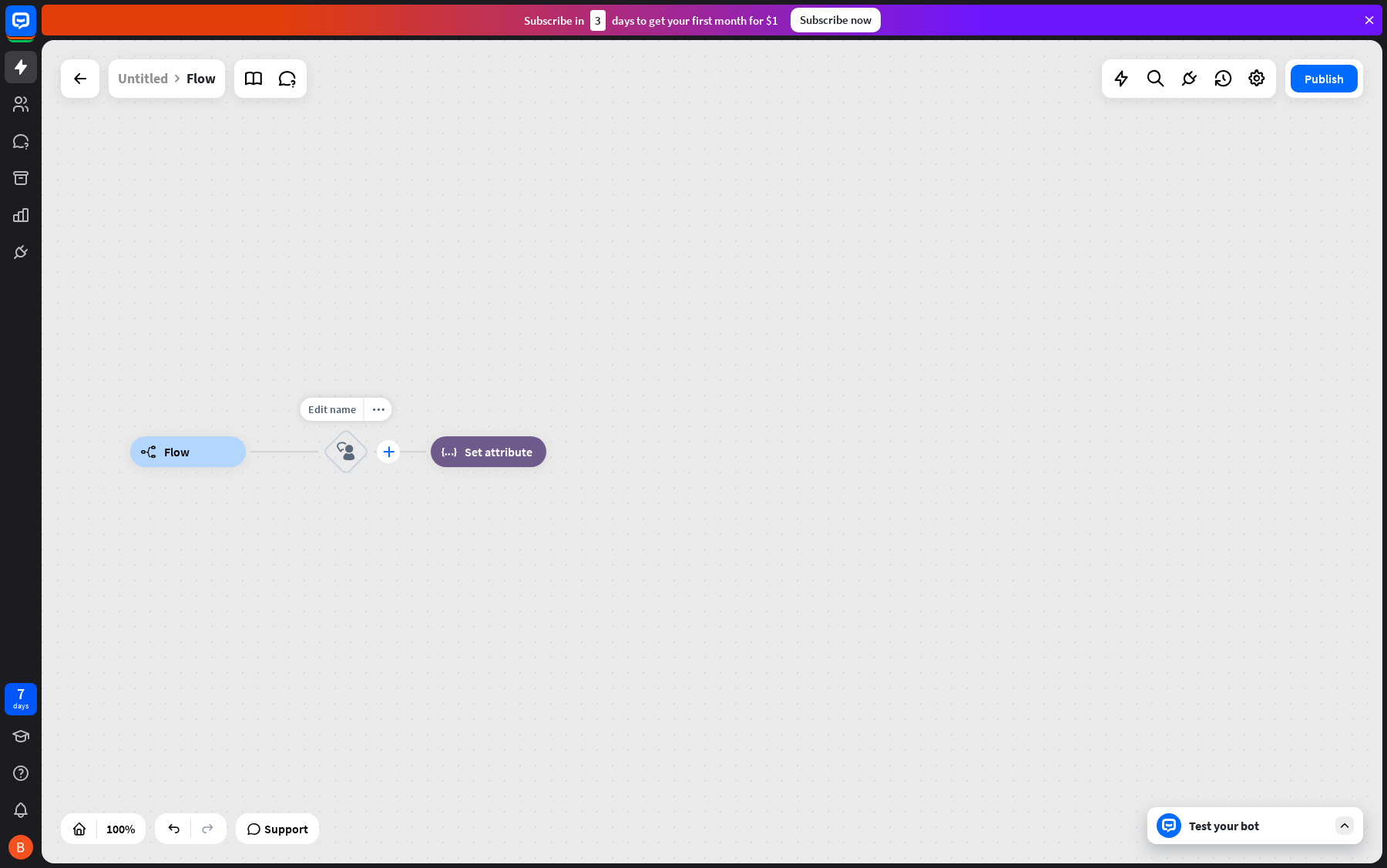
click at [391, 455] on icon "plus" at bounding box center [389, 451] width 11 height 10
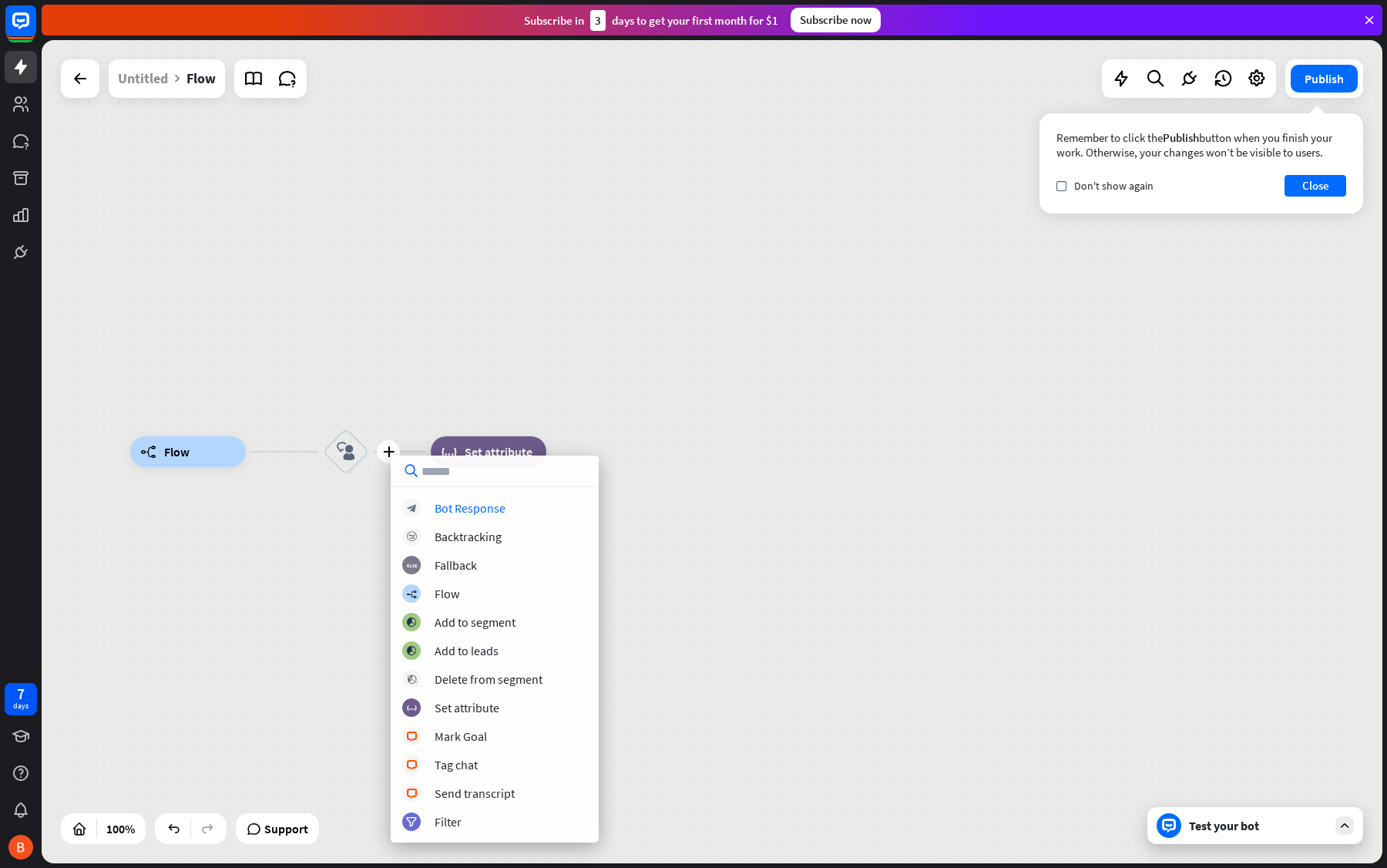
click at [344, 270] on div "builder_tree Flow plus block_user_input block_set_attribute Set attribute" at bounding box center [712, 452] width 1341 height 823
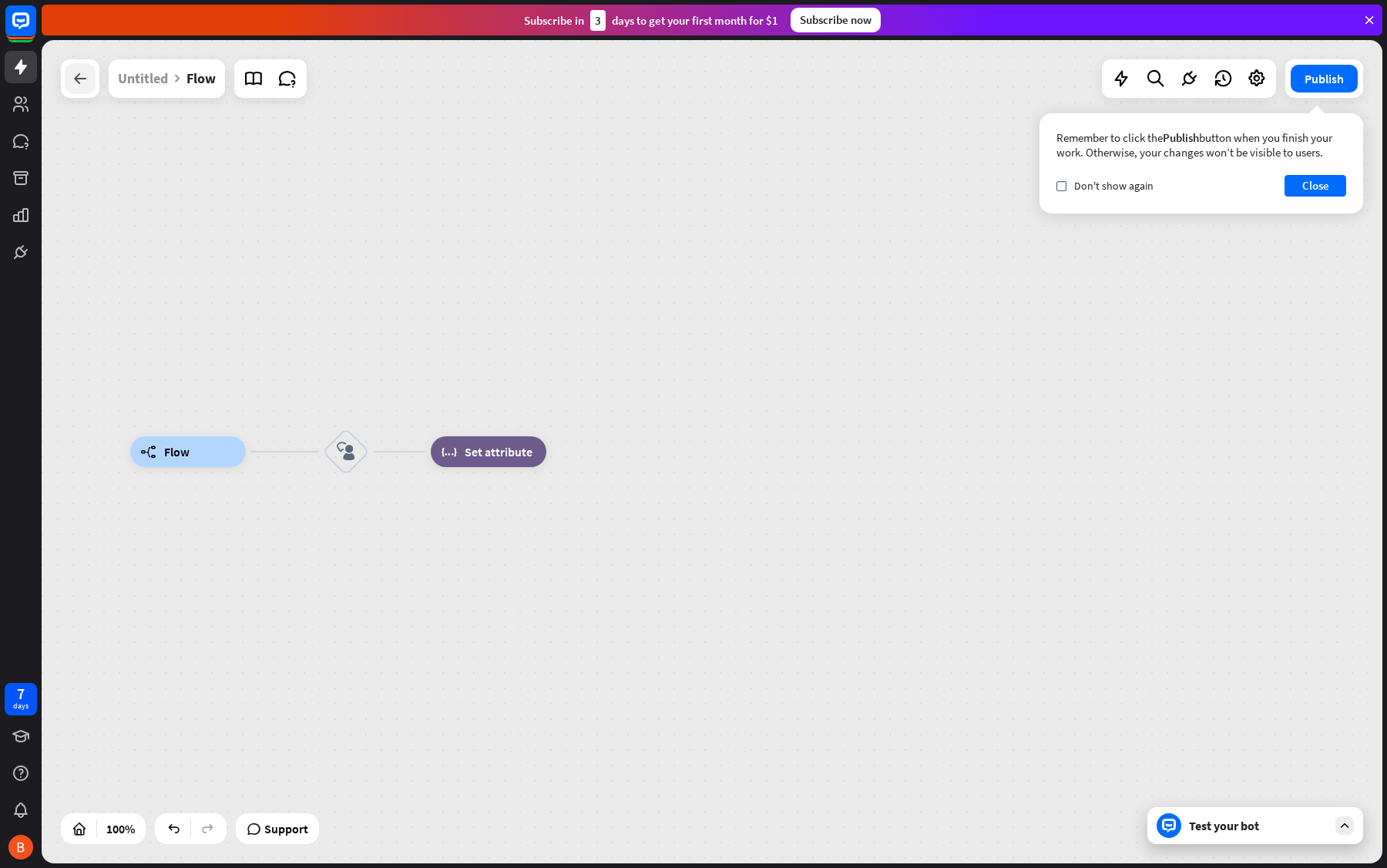
click at [78, 82] on icon at bounding box center [80, 78] width 18 height 18
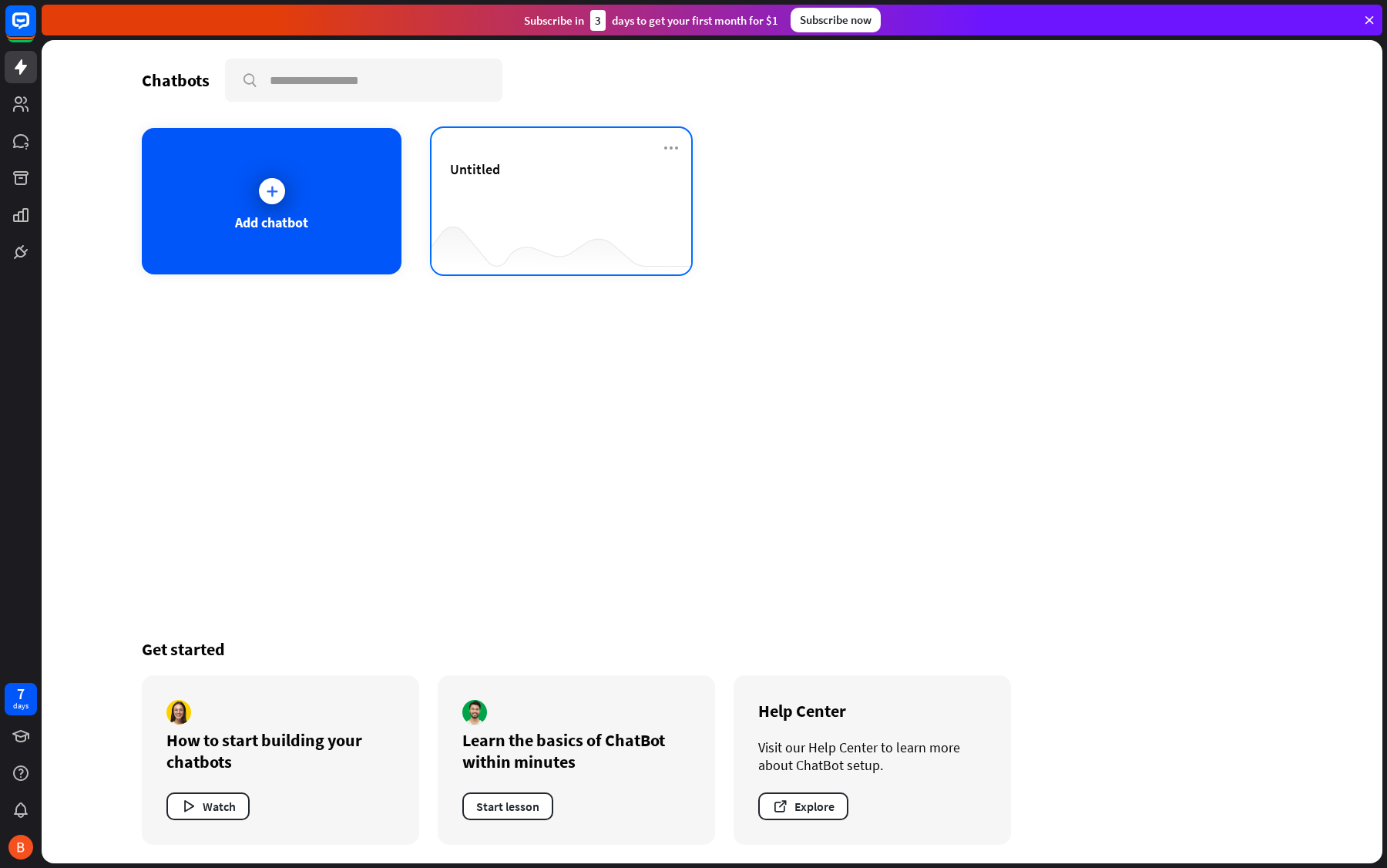
click at [511, 189] on div "Untitled" at bounding box center [561, 187] width 222 height 54
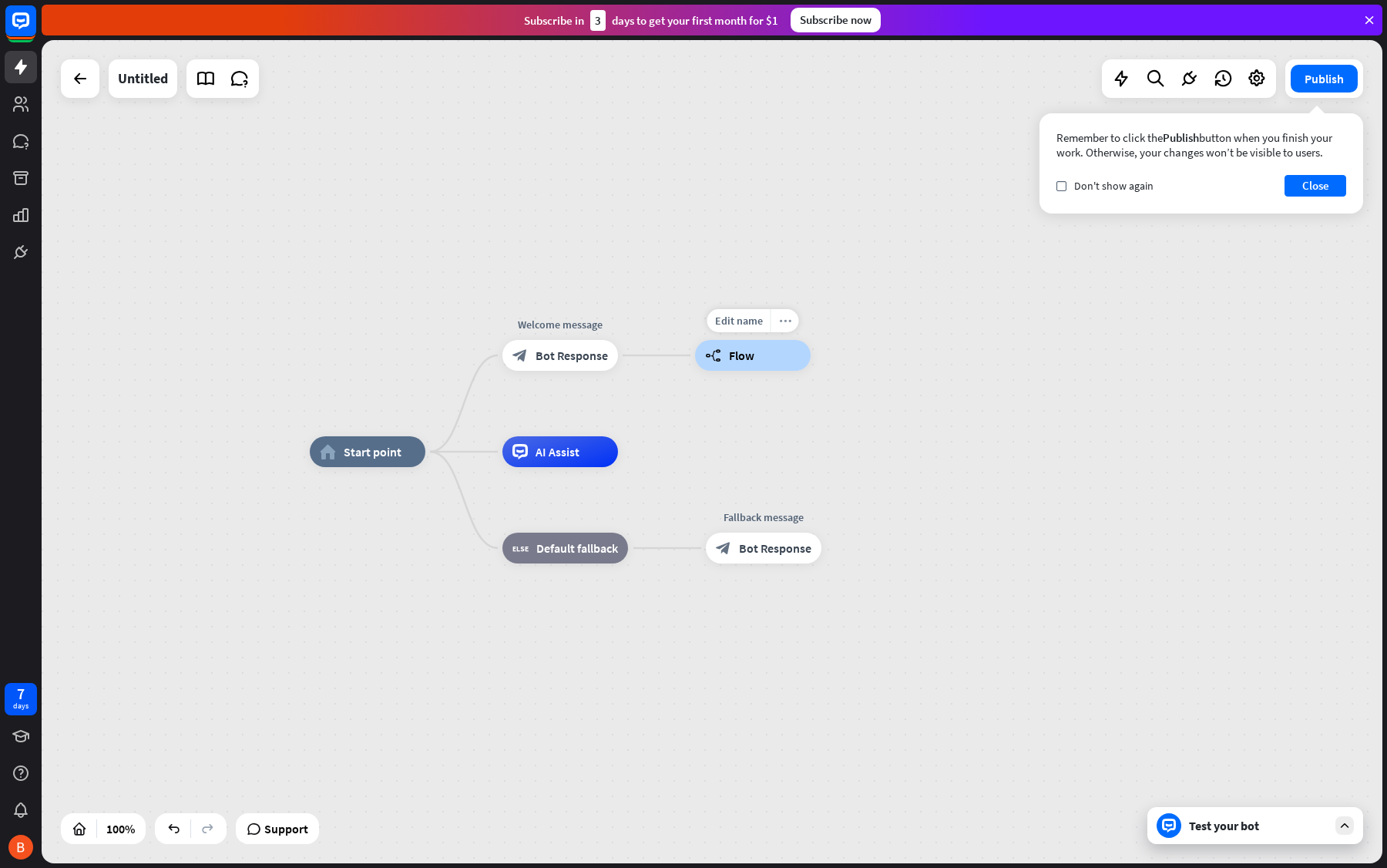
click at [783, 316] on icon "more_horiz" at bounding box center [785, 321] width 12 height 11
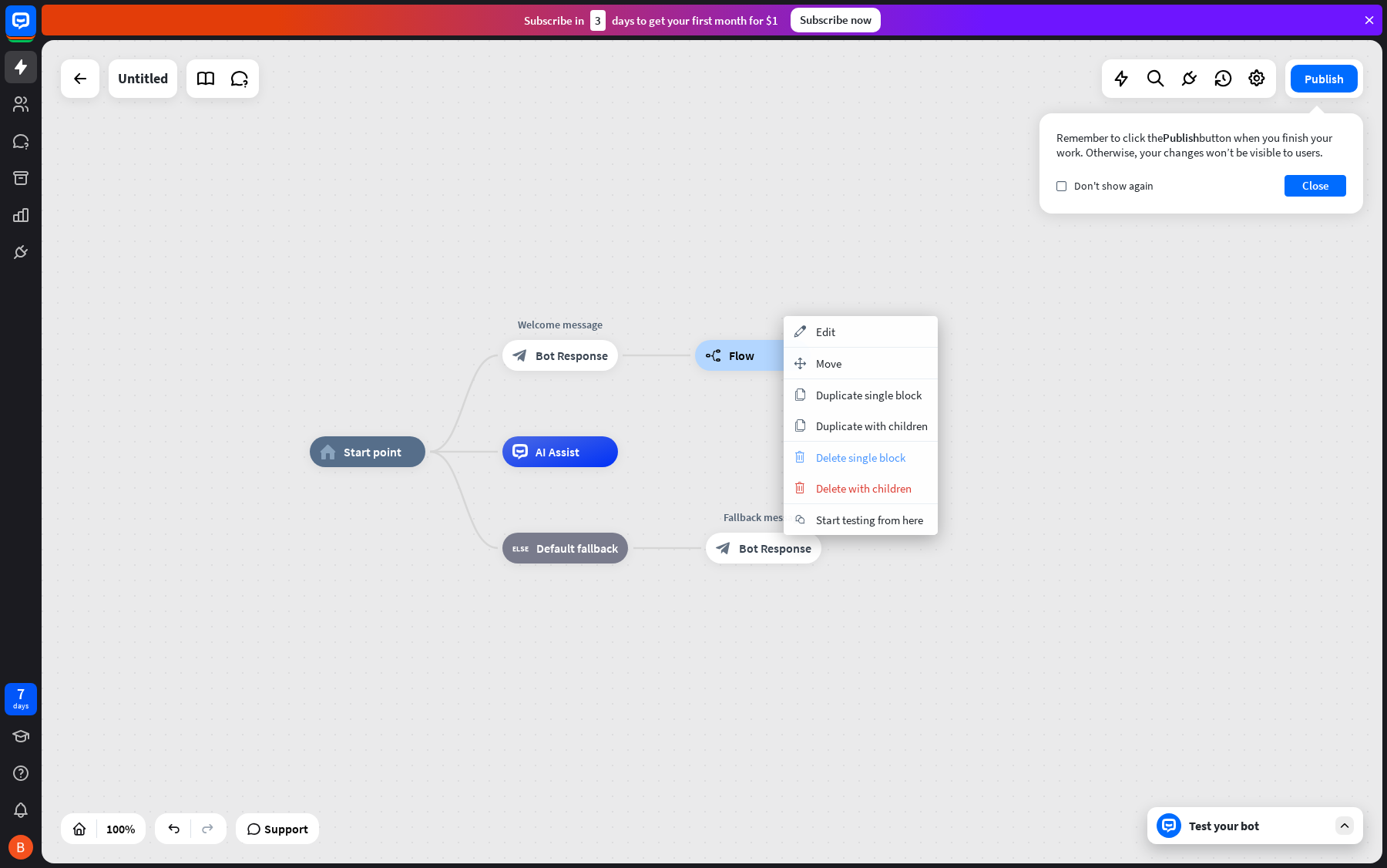
click at [820, 457] on span "Delete single block" at bounding box center [860, 456] width 89 height 14
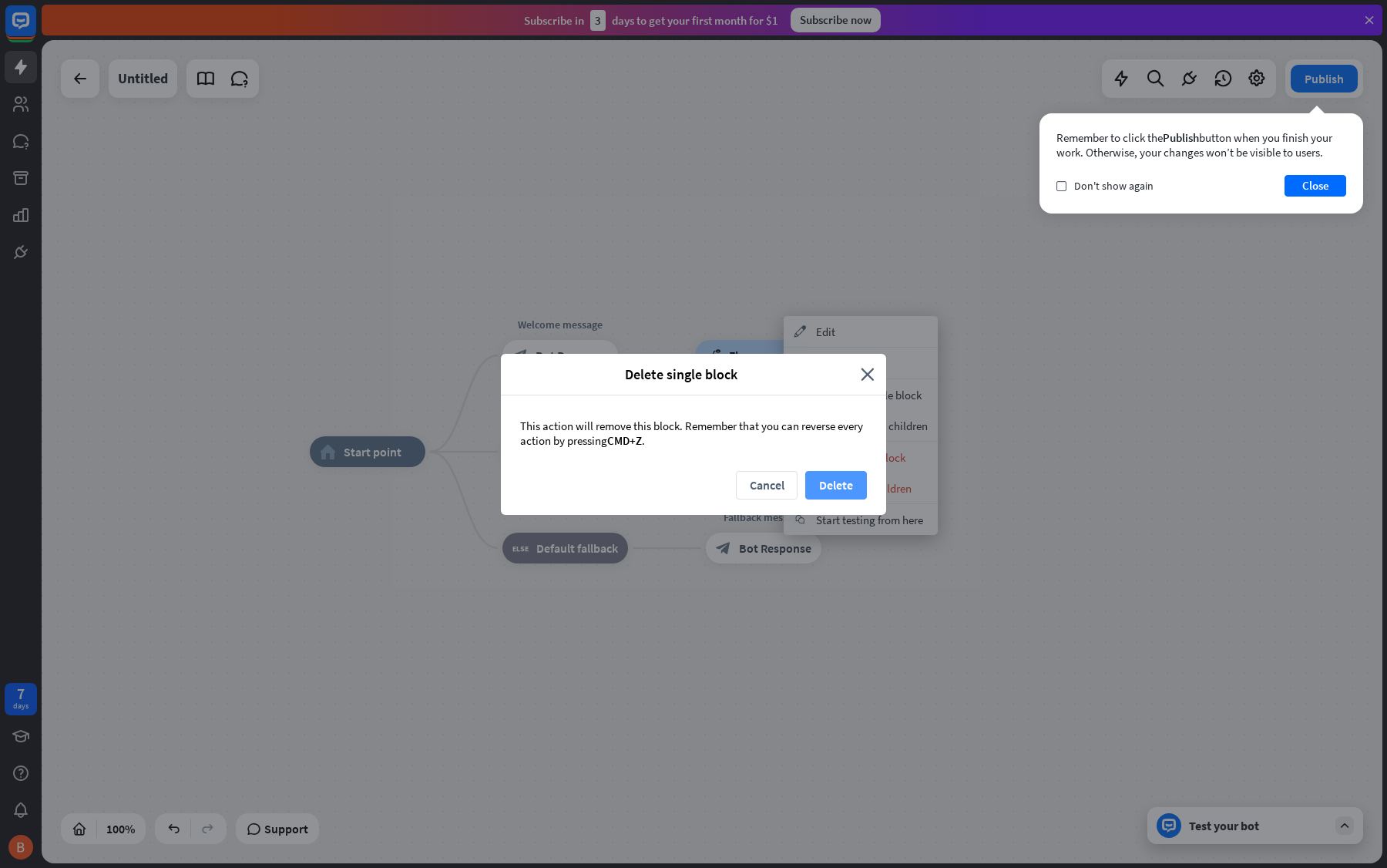
click at [813, 486] on button "Delete" at bounding box center [836, 485] width 62 height 29
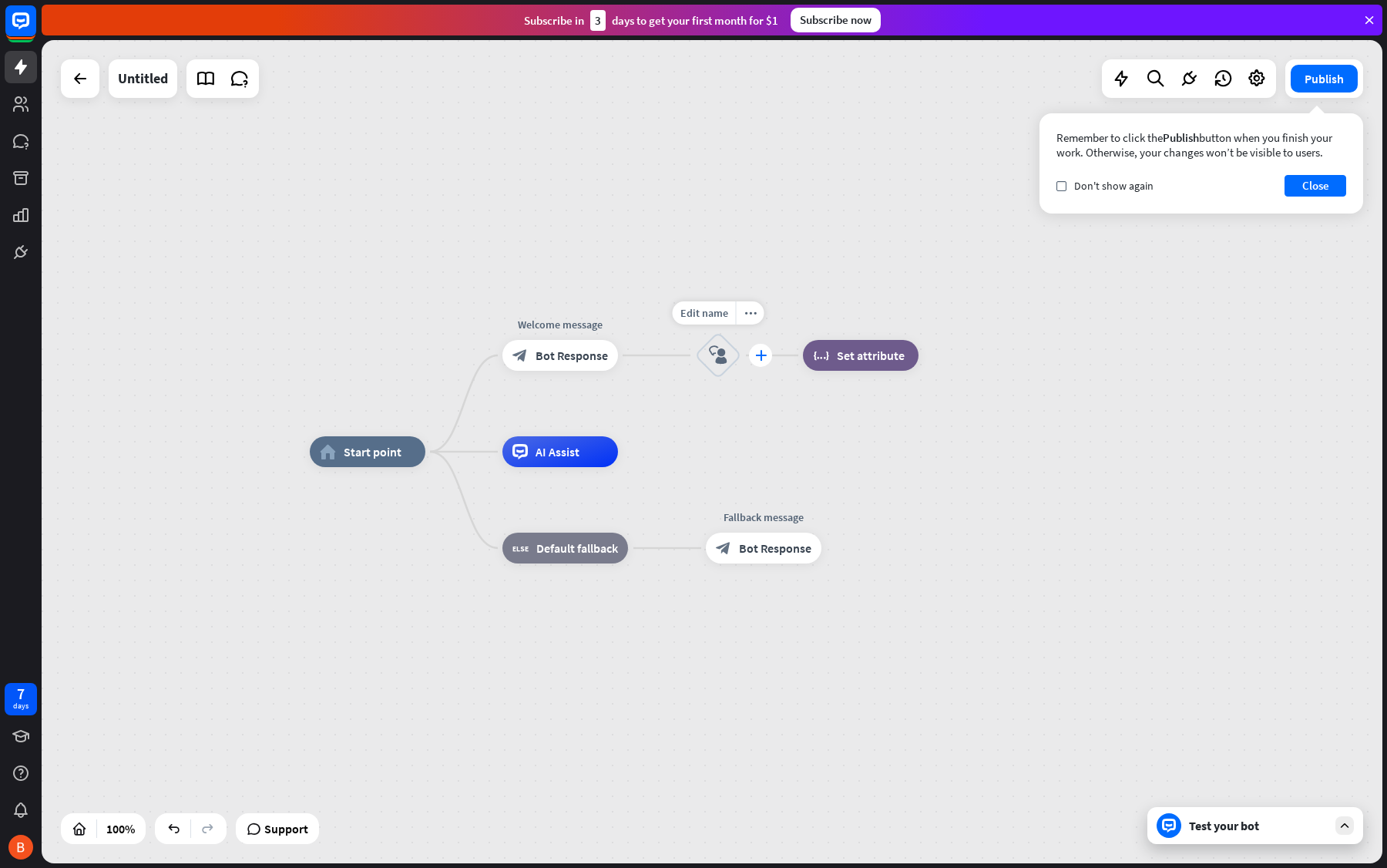
click at [762, 361] on div "plus" at bounding box center [761, 356] width 23 height 23
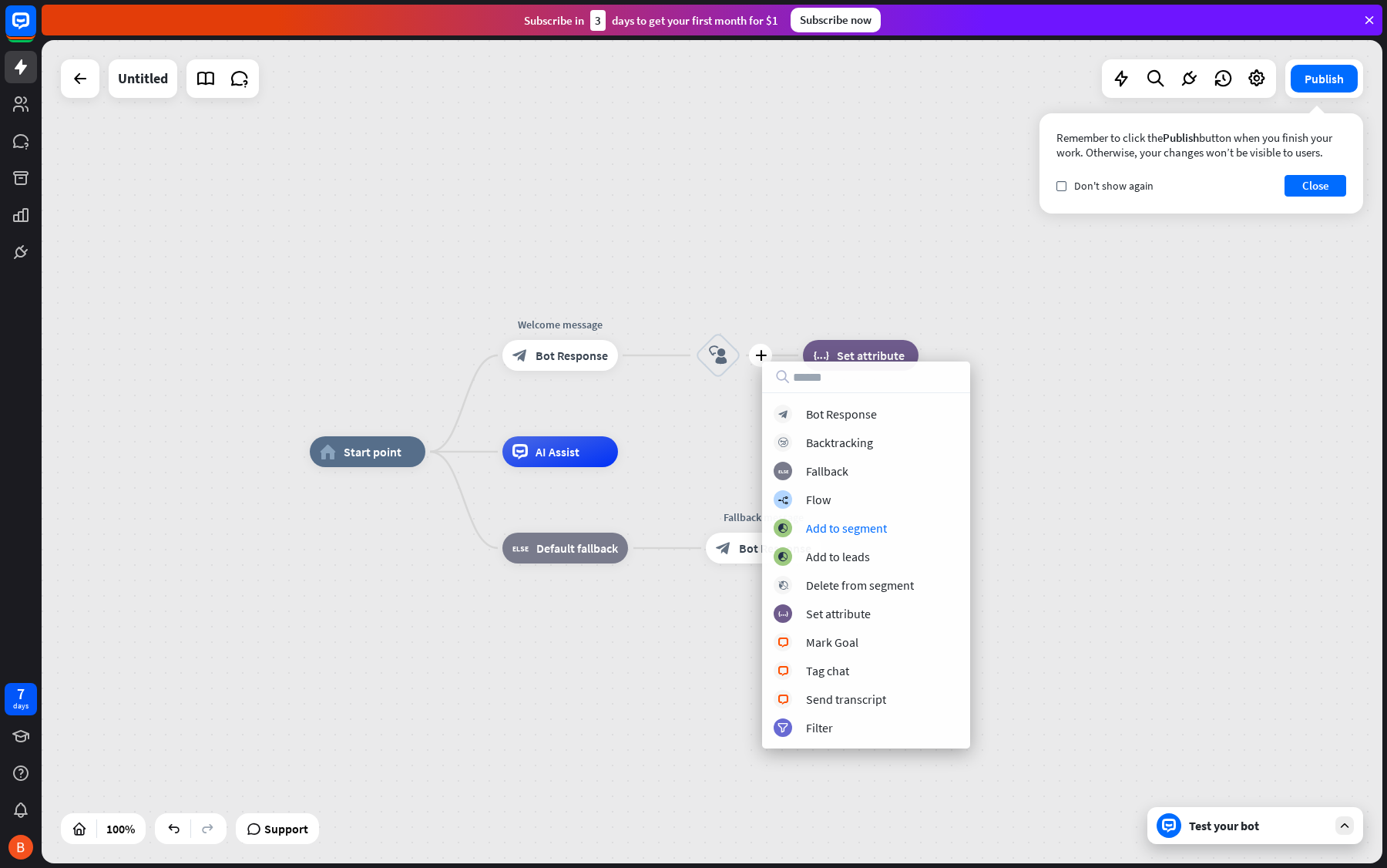
click at [1060, 395] on div "home_2 Start point Welcome message block_bot_response Bot Response plus block_u…" at bounding box center [712, 452] width 1341 height 823
